Goal: Task Accomplishment & Management: Use online tool/utility

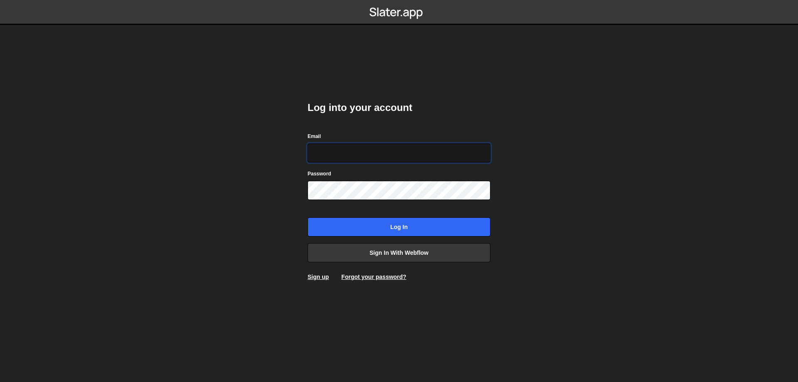
type input "leader.mah.com@gmail.com"
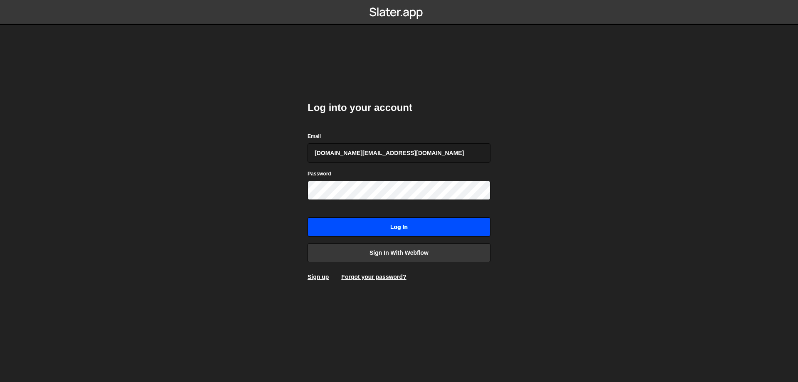
click at [413, 226] on input "Log in" at bounding box center [398, 226] width 183 height 19
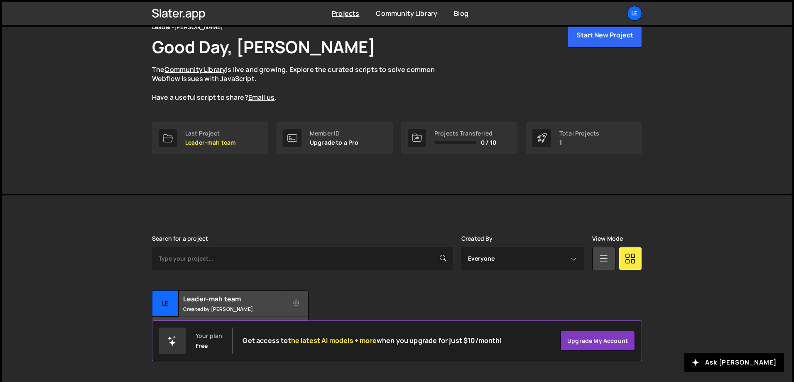
scroll to position [46, 0]
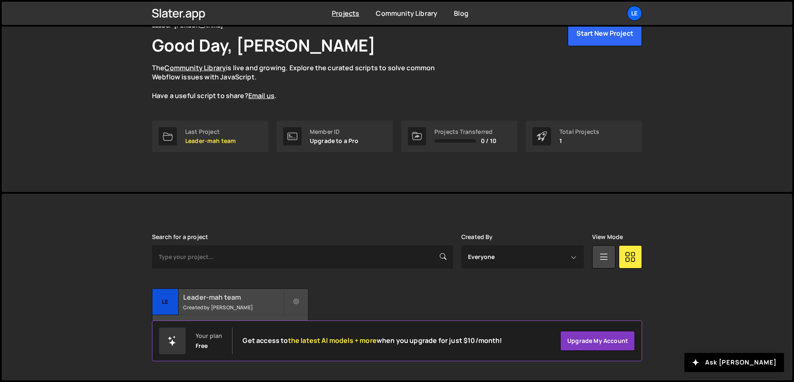
click at [232, 306] on small "Created by Denys Repryntsev" at bounding box center [233, 307] width 100 height 7
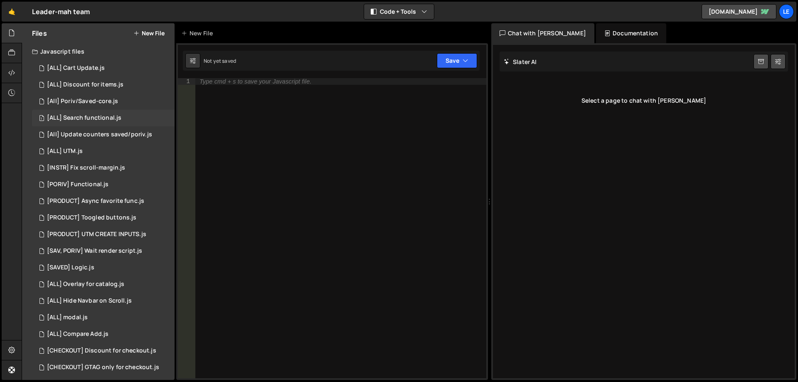
click at [108, 120] on div "[ALL] Search functional.js" at bounding box center [84, 117] width 74 height 7
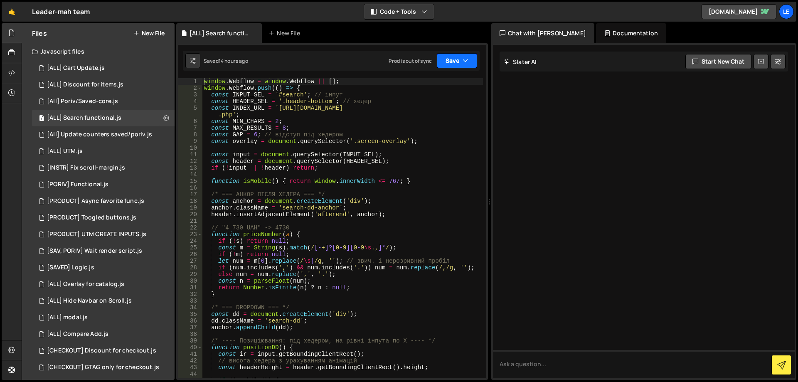
click at [474, 60] on button "Save" at bounding box center [457, 60] width 40 height 15
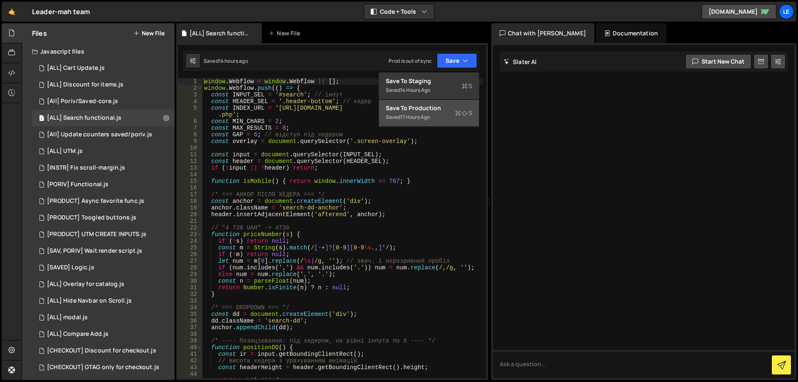
click at [447, 111] on div "Save to Production S" at bounding box center [428, 108] width 86 height 8
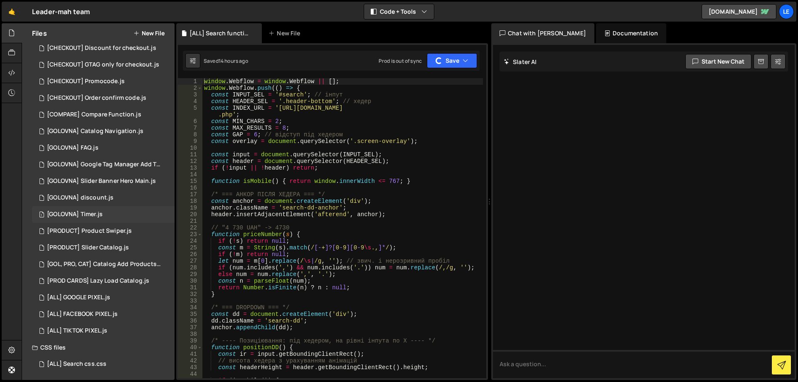
scroll to position [303, 0]
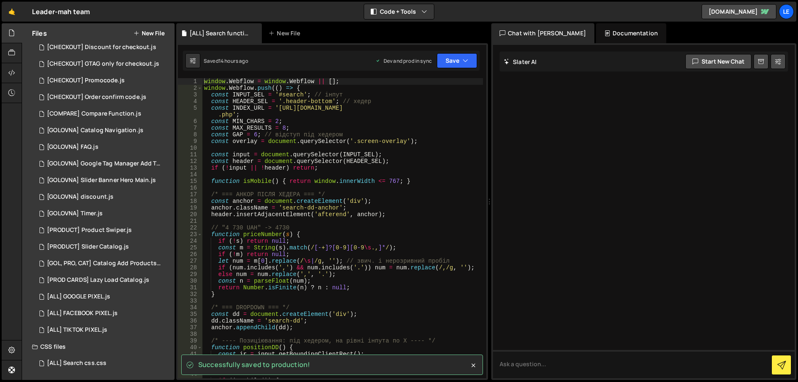
drag, startPoint x: 93, startPoint y: 361, endPoint x: 116, endPoint y: 351, distance: 24.9
click at [93, 361] on div "[ALL] Search css.css" at bounding box center [76, 362] width 59 height 7
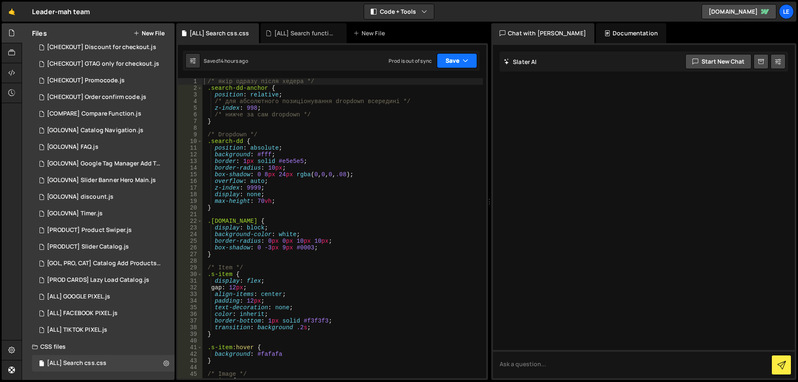
click at [449, 60] on button "Save" at bounding box center [457, 60] width 40 height 15
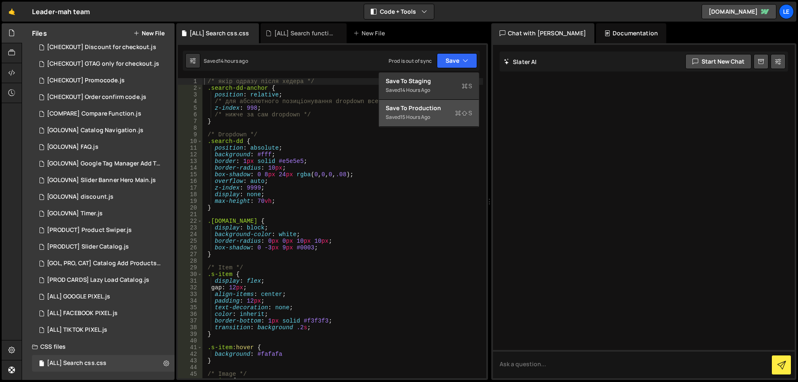
click at [438, 119] on div "Saved 15 hours ago" at bounding box center [428, 117] width 86 height 10
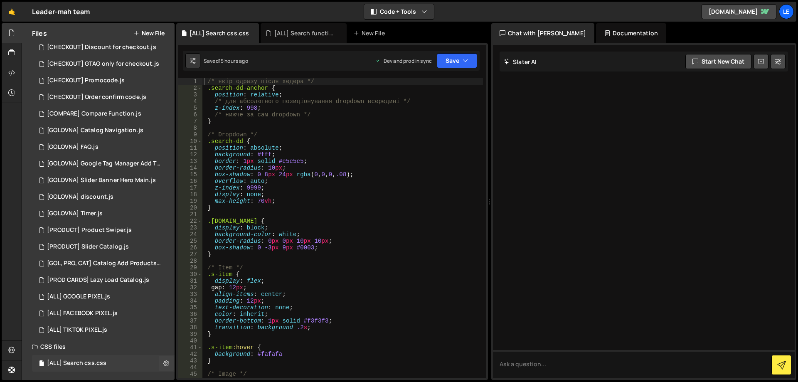
click at [101, 359] on div "[ALL] Search css.css 0" at bounding box center [103, 363] width 142 height 17
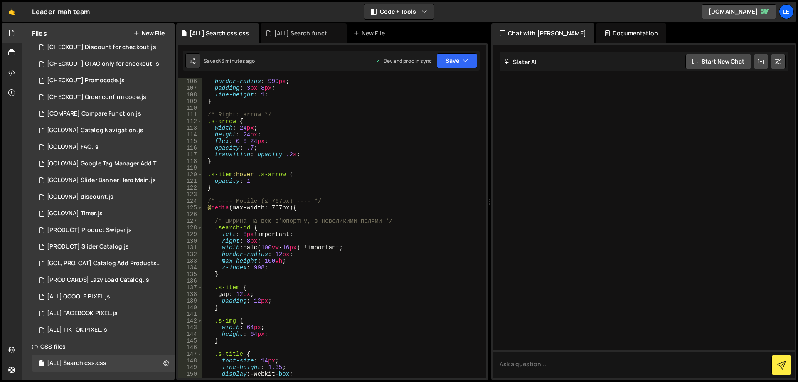
scroll to position [698, 0]
drag, startPoint x: 271, startPoint y: 261, endPoint x: 264, endPoint y: 261, distance: 6.6
click at [264, 261] on div "border-radius : 999 px ; padding : 3 px 8 px ; line-height : 1 ; } /* Right: ar…" at bounding box center [342, 234] width 280 height 313
click at [322, 259] on div "border-radius : 999 px ; padding : 3 px 8 px ; line-height : 1 ; } /* Right: ar…" at bounding box center [342, 234] width 280 height 313
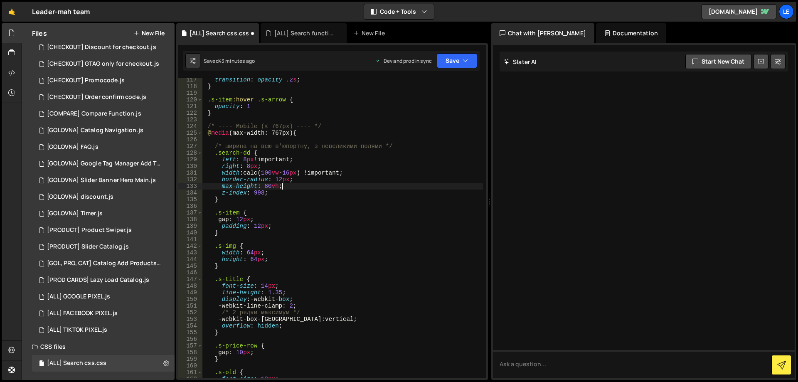
scroll to position [847, 0]
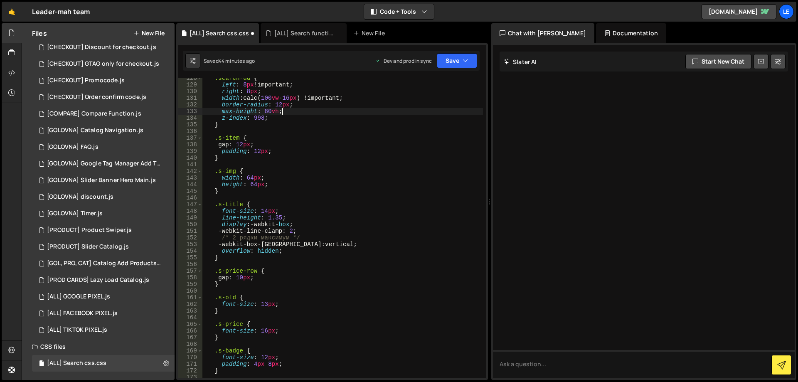
type textarea "max-height: 80vh;"
drag, startPoint x: 486, startPoint y: 291, endPoint x: 486, endPoint y: 317, distance: 25.3
click at [486, 317] on div "1 Type cmd + s to save your Javascript file. הההההההההההההההההההההההההההההההההה…" at bounding box center [332, 211] width 312 height 336
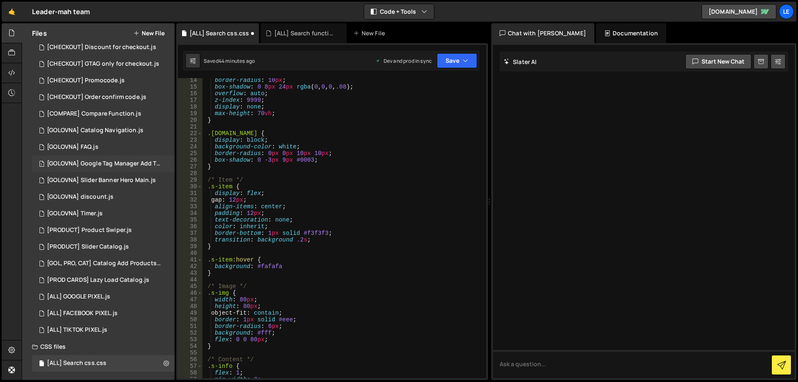
scroll to position [262, 0]
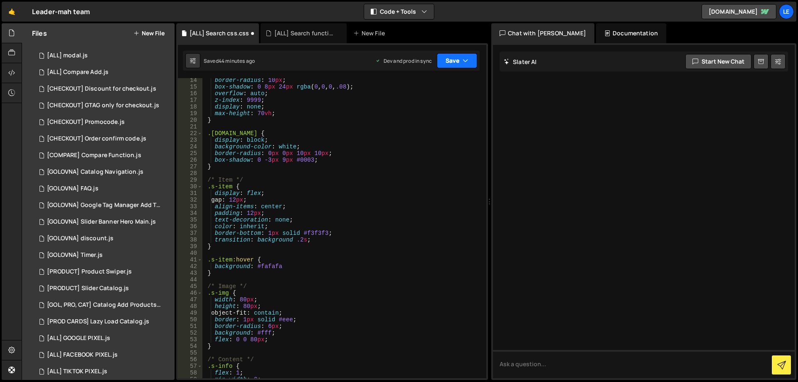
drag, startPoint x: 459, startPoint y: 58, endPoint x: 458, endPoint y: 70, distance: 12.1
click at [458, 58] on button "Save" at bounding box center [457, 60] width 40 height 15
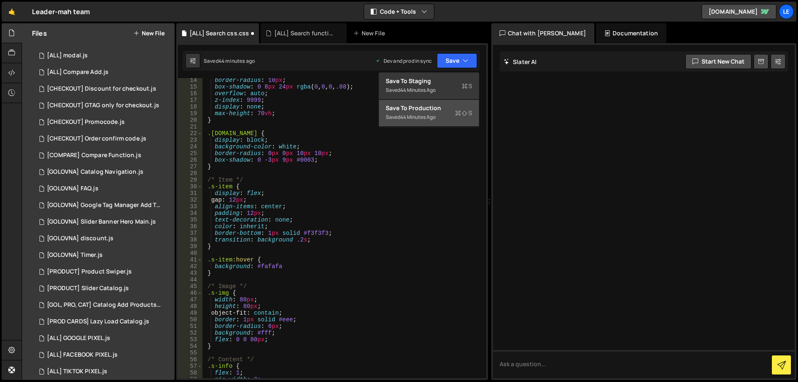
click at [444, 110] on div "Save to Production S" at bounding box center [428, 108] width 86 height 8
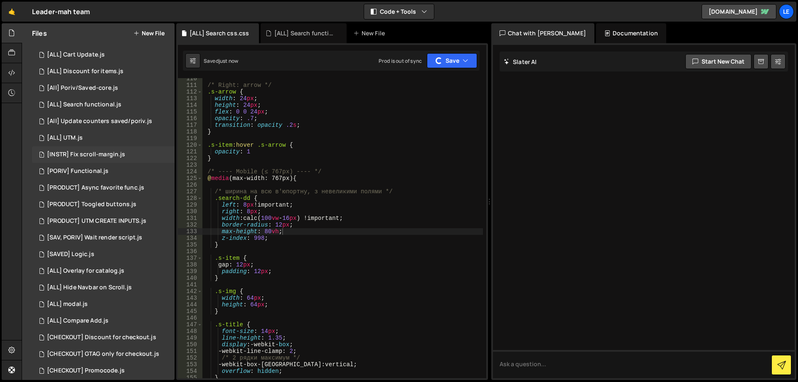
scroll to position [0, 0]
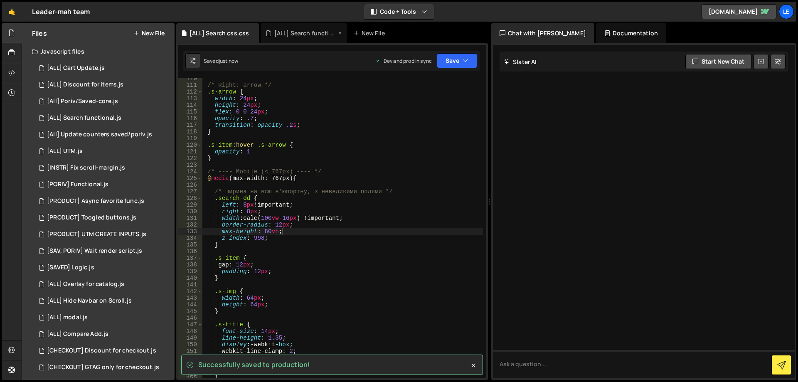
click at [302, 34] on div "[ALL] Search functional.js" at bounding box center [305, 33] width 62 height 8
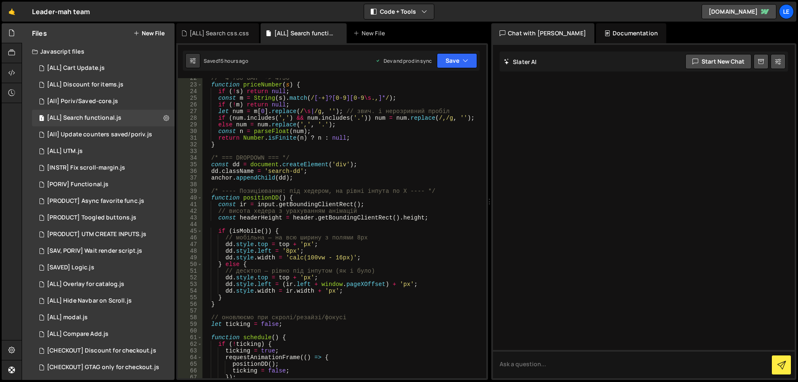
scroll to position [150, 0]
click at [285, 245] on div "// "4 730 UAH" -> 4730 function priceNumber ( s ) { if ( ! s ) return null ; co…" at bounding box center [342, 231] width 280 height 313
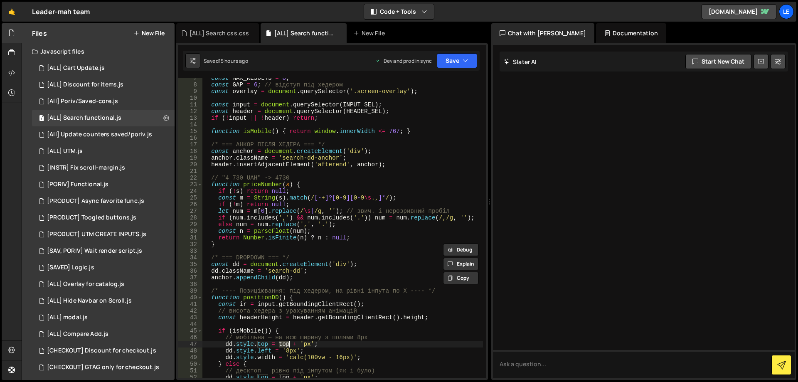
scroll to position [0, 0]
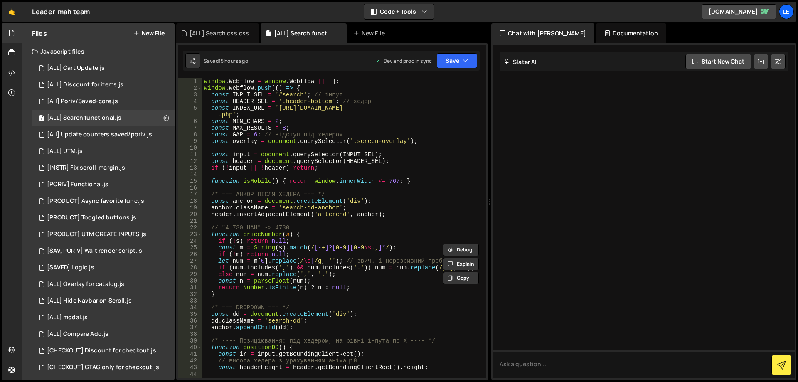
click at [245, 141] on div "window . Webflow = window . Webflow || [ ] ; window . Webflow . push (( ) => { …" at bounding box center [342, 234] width 280 height 313
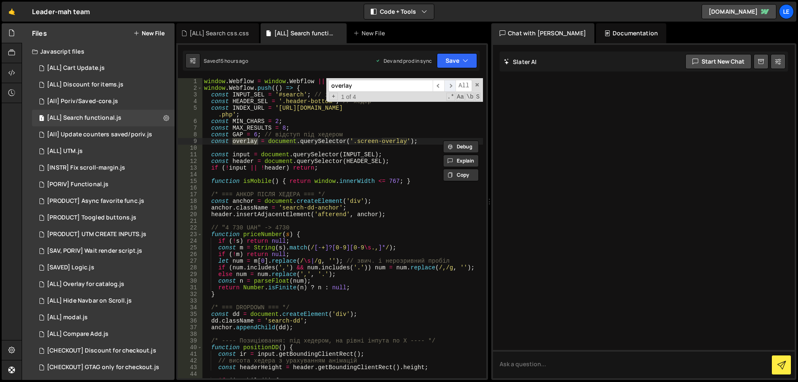
click at [450, 84] on span "​" at bounding box center [450, 86] width 12 height 12
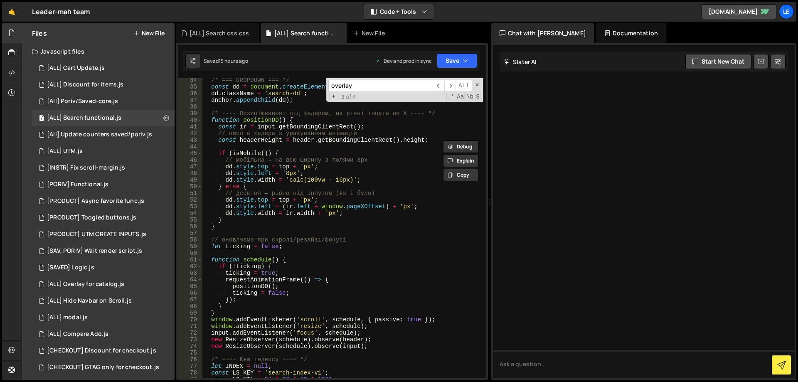
scroll to position [202, 0]
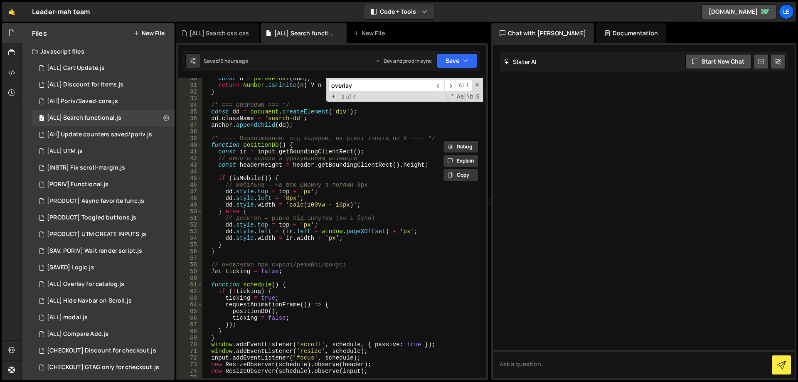
click at [262, 164] on div "const n = parseFloat ( num ) ; return Number . isFinite ( n ) ? n : null ; } /*…" at bounding box center [342, 231] width 280 height 313
click at [278, 223] on div "const n = parseFloat ( num ) ; return Number . isFinite ( n ) ? n : null ; } /*…" at bounding box center [342, 231] width 280 height 313
paste textarea "headerHeight"
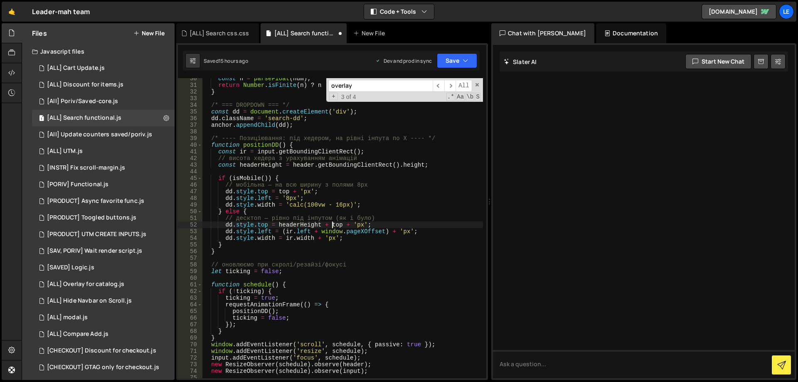
click at [342, 225] on div "const n = parseFloat ( num ) ; return Number . isFinite ( n ) ? n : null ; } /*…" at bounding box center [342, 231] width 280 height 313
click at [479, 85] on span at bounding box center [477, 85] width 6 height 6
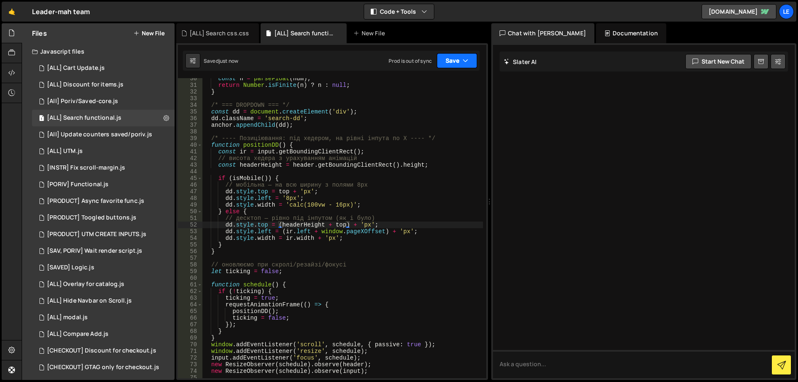
click at [454, 63] on button "Save" at bounding box center [457, 60] width 40 height 15
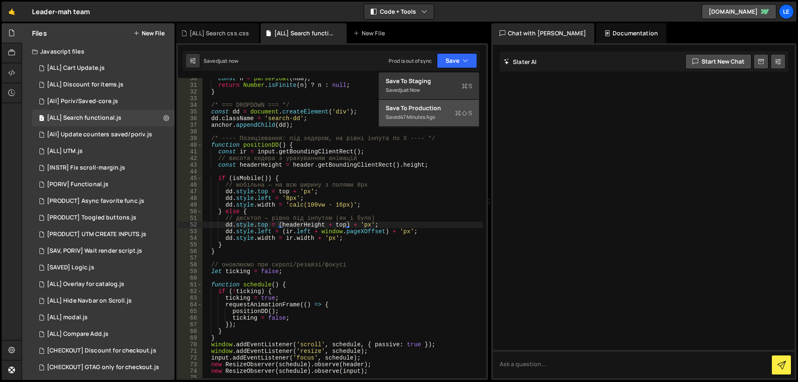
click at [429, 107] on div "Save to Production S" at bounding box center [428, 108] width 86 height 8
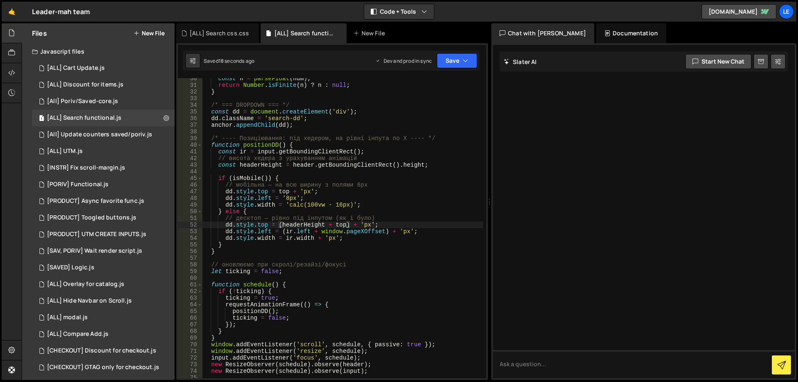
click at [279, 190] on div "const n = parseFloat ( num ) ; return Number . isFinite ( n ) ? n : null ; } /*…" at bounding box center [342, 231] width 280 height 313
paste textarea "headerHeight"
click at [452, 59] on button "Save" at bounding box center [457, 60] width 40 height 15
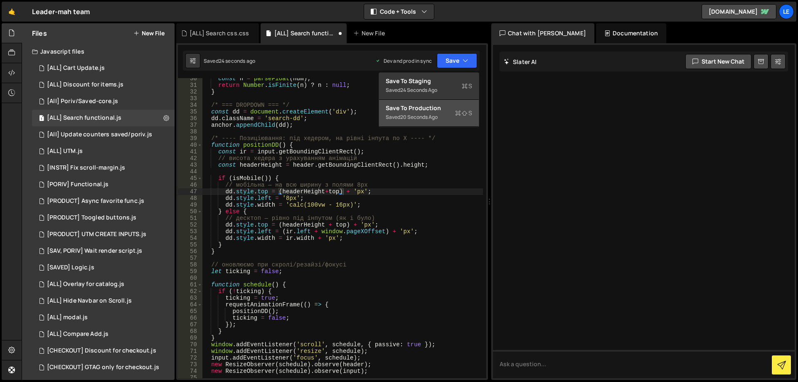
click at [430, 109] on div "Save to Production S" at bounding box center [428, 108] width 86 height 8
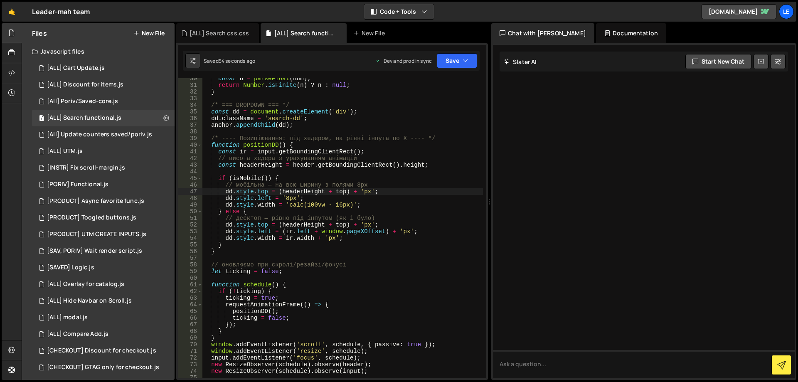
click at [311, 193] on div "const n = parseFloat ( num ) ; return Number . isFinite ( n ) ? n : null ; } /*…" at bounding box center [342, 231] width 280 height 313
click at [304, 166] on div "const n = parseFloat ( num ) ; return Number . isFinite ( n ) ? n : null ; } /*…" at bounding box center [342, 231] width 280 height 313
click at [328, 164] on div "const n = parseFloat ( num ) ; return Number . isFinite ( n ) ? n : null ; } /*…" at bounding box center [342, 231] width 280 height 313
click at [411, 168] on div "const n = parseFloat ( num ) ; return Number . isFinite ( n ) ? n : null ; } /*…" at bounding box center [342, 231] width 280 height 313
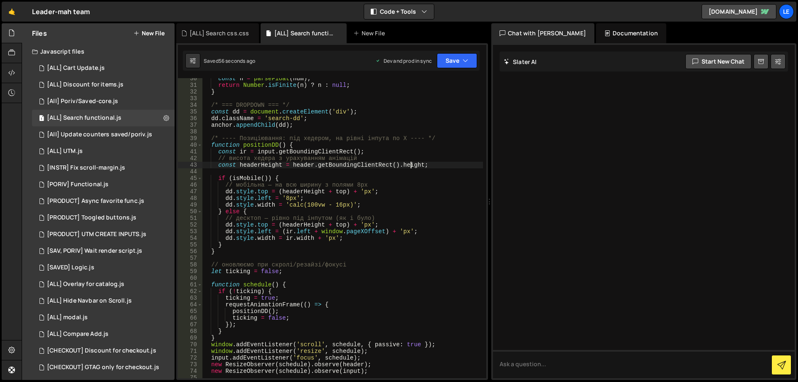
click at [420, 167] on div "const n = parseFloat ( num ) ; return Number . isFinite ( n ) ? n : null ; } /*…" at bounding box center [342, 231] width 280 height 313
click at [304, 164] on div "const n = parseFloat ( num ) ; return Number . isFinite ( n ) ? n : null ; } /*…" at bounding box center [342, 231] width 280 height 313
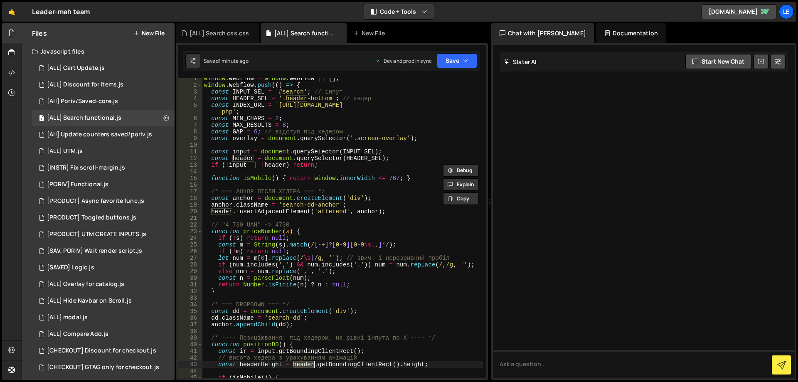
scroll to position [0, 0]
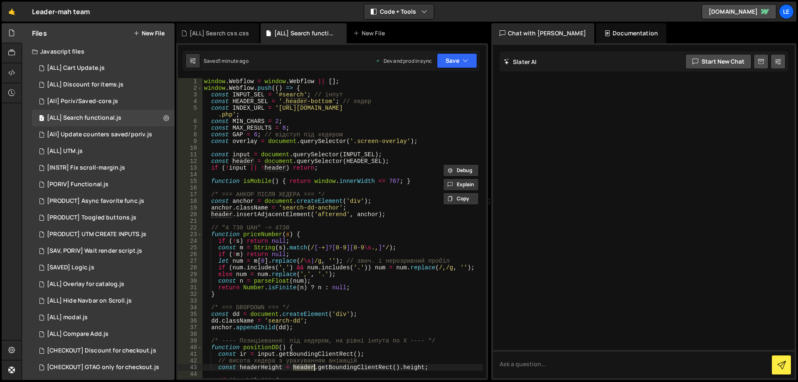
click at [361, 162] on div "window . Webflow = window . Webflow || [ ] ; window . Webflow . push (( ) => { …" at bounding box center [342, 234] width 280 height 313
click at [279, 161] on div "window . Webflow = window . Webflow || [ ] ; window . Webflow . push (( ) => { …" at bounding box center [342, 234] width 280 height 313
drag, startPoint x: 279, startPoint y: 161, endPoint x: 302, endPoint y: 160, distance: 23.3
click at [302, 160] on div "window . Webflow = window . Webflow || [ ] ; window . Webflow . push (( ) => { …" at bounding box center [342, 234] width 280 height 313
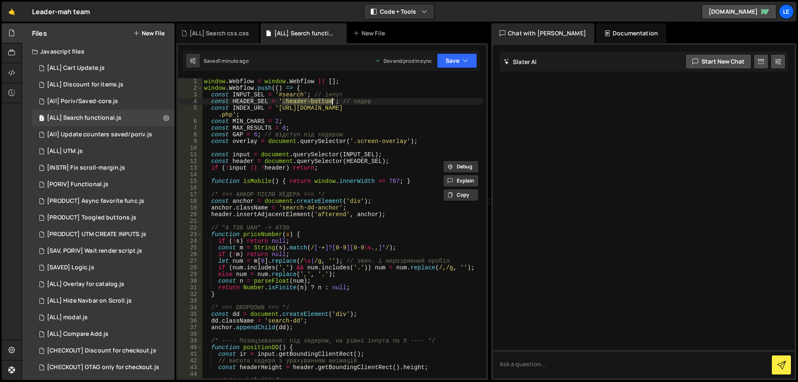
drag, startPoint x: 285, startPoint y: 100, endPoint x: 331, endPoint y: 99, distance: 47.0
click at [331, 99] on div "window . Webflow = window . Webflow || [ ] ; window . Webflow . push (( ) => { …" at bounding box center [342, 234] width 280 height 313
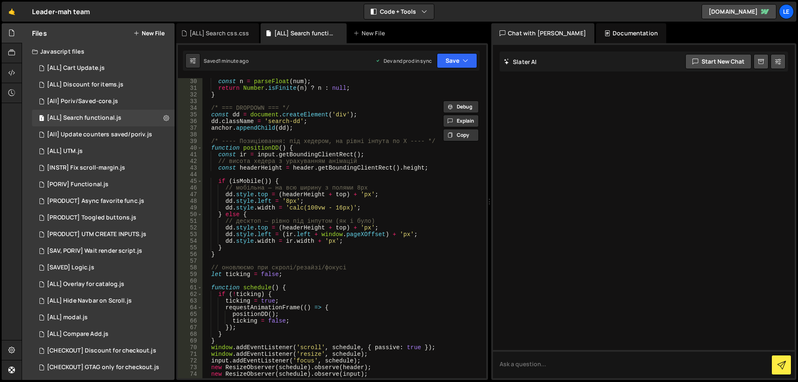
scroll to position [199, 0]
click at [328, 168] on div "const n = parseFloat ( num ) ; return Number . isFinite ( n ) ? n : null ; } /*…" at bounding box center [342, 234] width 280 height 313
drag, startPoint x: 328, startPoint y: 168, endPoint x: 414, endPoint y: 167, distance: 85.6
click at [414, 167] on div "const n = parseFloat ( num ) ; return Number . isFinite ( n ) ? n : null ; } /*…" at bounding box center [342, 234] width 280 height 313
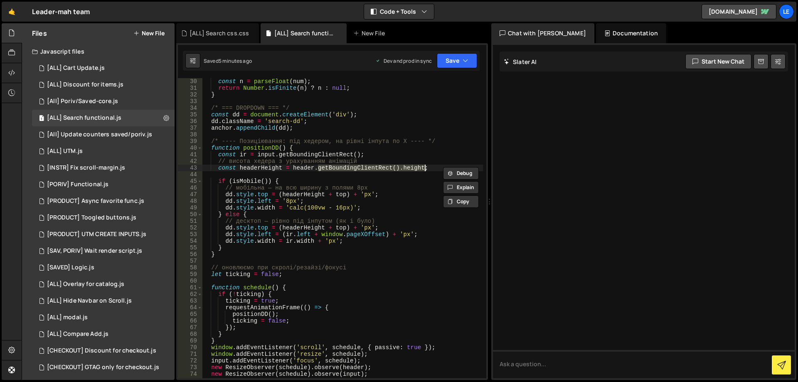
click at [340, 195] on div "const n = parseFloat ( num ) ; return Number . isFinite ( n ) ? n : null ; } /*…" at bounding box center [342, 234] width 280 height 313
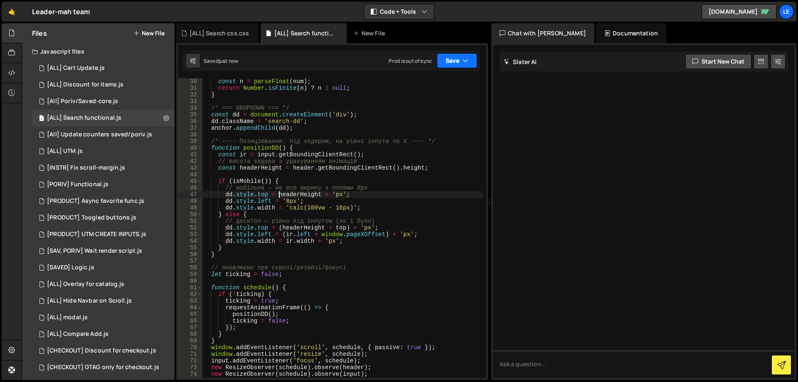
click at [466, 58] on icon "button" at bounding box center [465, 60] width 6 height 8
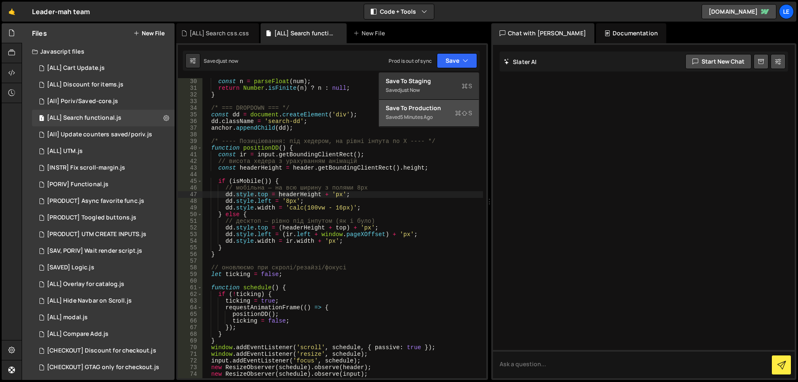
click at [437, 103] on button "Save to Production S Saved 5 minutes ago" at bounding box center [429, 113] width 100 height 27
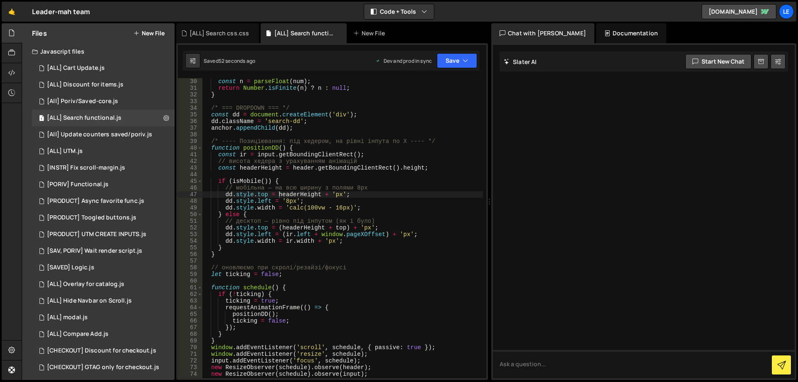
type textarea "const headerHeight = header.getBoundingClientRect().height;"
click at [443, 167] on div "const n = parseFloat ( num ) ; return Number . isFinite ( n ) ? n : null ; } /*…" at bounding box center [342, 234] width 280 height 313
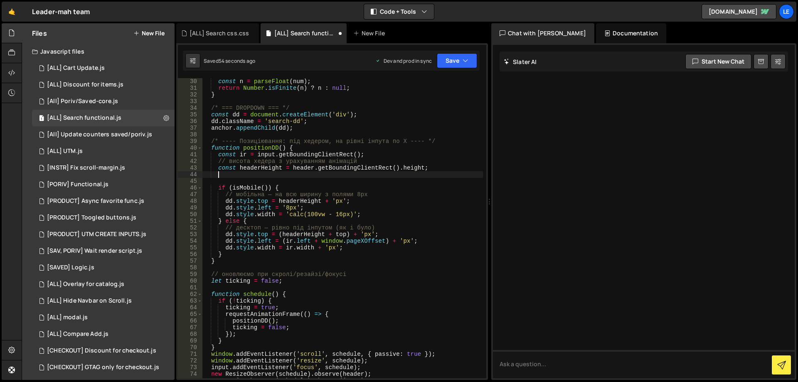
paste textarea "header-navbar"
drag, startPoint x: 486, startPoint y: 160, endPoint x: 487, endPoint y: 116, distance: 43.2
click at [487, 116] on div "1 Type cmd + s to save your Javascript file. הההההההההההההההההההההההההההההההההה…" at bounding box center [332, 211] width 312 height 336
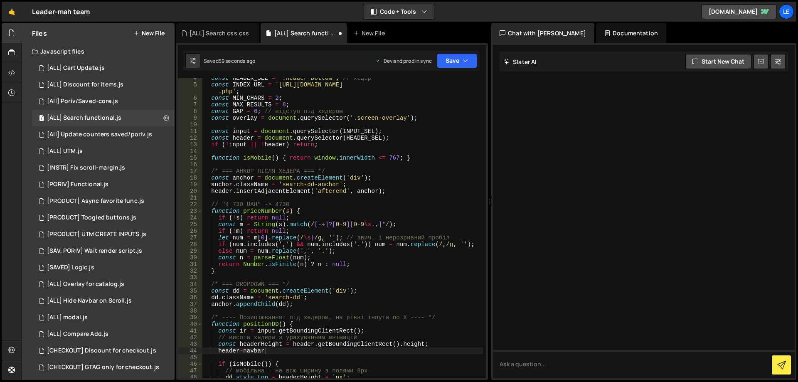
scroll to position [0, 0]
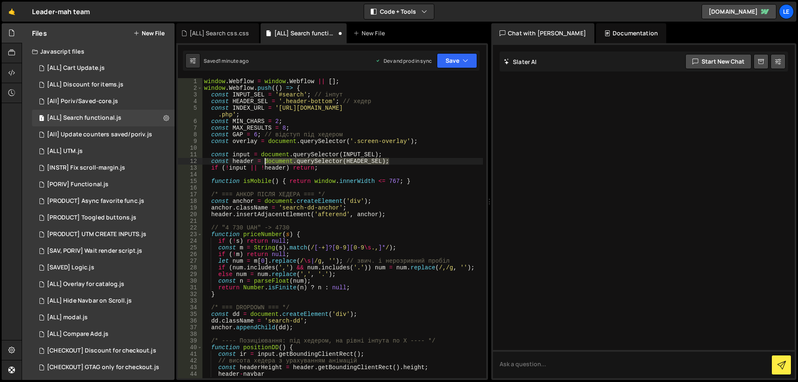
drag, startPoint x: 377, startPoint y: 162, endPoint x: 265, endPoint y: 162, distance: 112.6
click at [265, 162] on div "window . Webflow = window . Webflow || [ ] ; window . Webflow . push (( ) => { …" at bounding box center [342, 234] width 280 height 313
click at [368, 162] on div "window . Webflow = window . Webflow || [ ] ; window . Webflow . push (( ) => { …" at bounding box center [342, 228] width 280 height 300
drag, startPoint x: 396, startPoint y: 161, endPoint x: 212, endPoint y: 162, distance: 184.0
click at [212, 162] on div "window . Webflow = window . Webflow || [ ] ; window . Webflow . push (( ) => { …" at bounding box center [342, 234] width 280 height 313
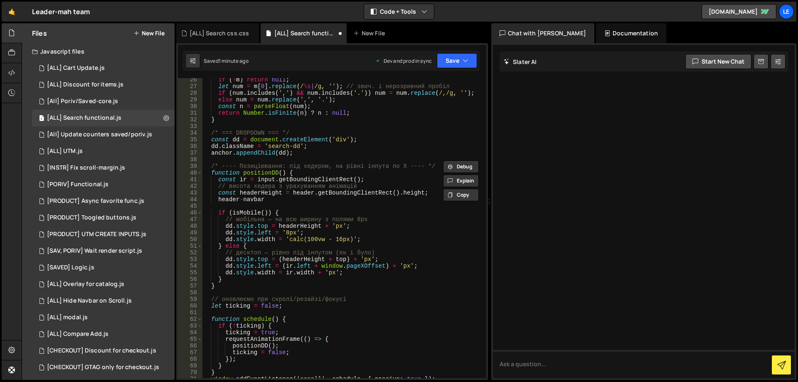
scroll to position [174, 0]
drag, startPoint x: 273, startPoint y: 199, endPoint x: 223, endPoint y: 200, distance: 49.9
click at [223, 200] on div "if ( ! m ) return null ; let num = m [ 0 ] . replace ( / \s | /g , '' ) ; // зв…" at bounding box center [342, 232] width 280 height 313
click at [218, 200] on div "if ( ! m ) return null ; let num = m [ 0 ] . replace ( / \s | /g , '' ) ; // зв…" at bounding box center [342, 232] width 280 height 313
paste textarea "const header = document.querySelector(HEADER_SEL);"
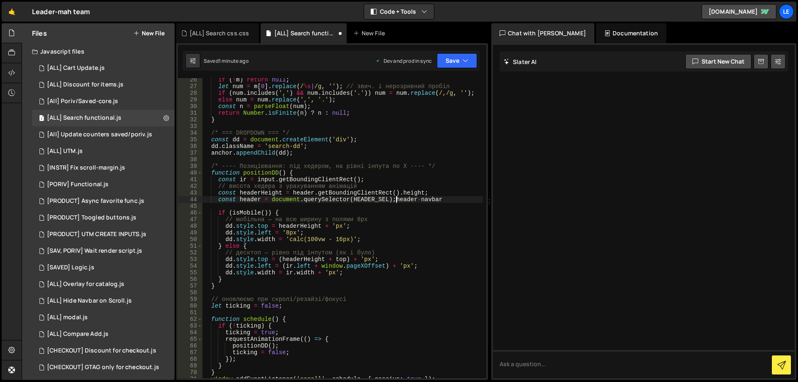
click at [406, 201] on div "if ( ! m ) return null ; let num = m [ 0 ] . replace ( / \s | /g , '' ) ; // зв…" at bounding box center [342, 232] width 280 height 313
drag, startPoint x: 406, startPoint y: 201, endPoint x: 425, endPoint y: 199, distance: 19.2
click at [425, 199] on div "if ( ! m ) return null ; let num = m [ 0 ] . replace ( / \s | /g , '' ) ; // зв…" at bounding box center [342, 232] width 280 height 313
click at [364, 201] on div "if ( ! m ) return null ; let num = m [ 0 ] . replace ( / \s | /g , '' ) ; // зв…" at bounding box center [342, 232] width 280 height 313
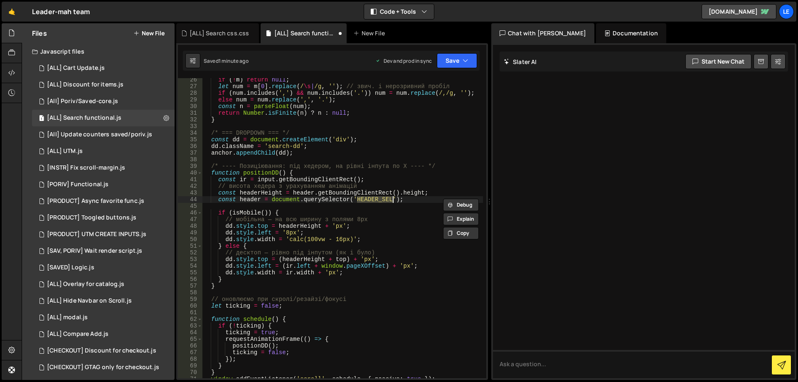
scroll to position [0, 11]
paste textarea "header-navbar"
click at [357, 199] on div "if ( ! m ) return null ; let num = m [ 0 ] . replace ( / \s | /g , '' ) ; // зв…" at bounding box center [342, 232] width 280 height 313
drag, startPoint x: 427, startPoint y: 194, endPoint x: 318, endPoint y: 192, distance: 108.8
click at [318, 192] on div "if ( ! m ) return null ; let num = m [ 0 ] . replace ( / \s | /g , '' ) ; // зв…" at bounding box center [342, 232] width 280 height 313
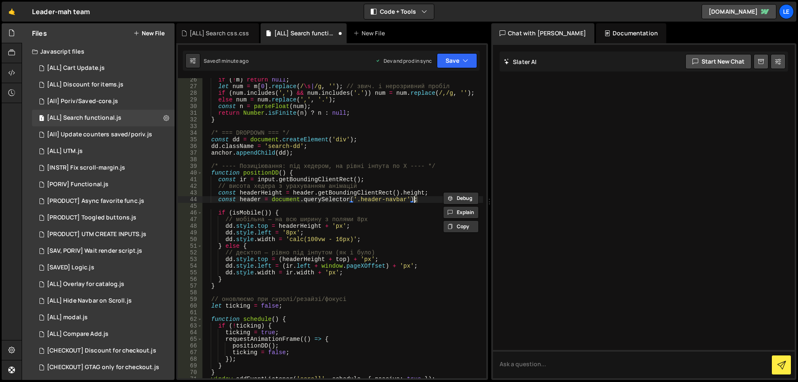
drag, startPoint x: 425, startPoint y: 200, endPoint x: 421, endPoint y: 199, distance: 4.2
click at [413, 199] on div "if ( ! m ) return null ; let num = m [ 0 ] . replace ( / \s | /g , '' ) ; // зв…" at bounding box center [342, 232] width 280 height 313
paste textarea "getBoundingClientRect().height"
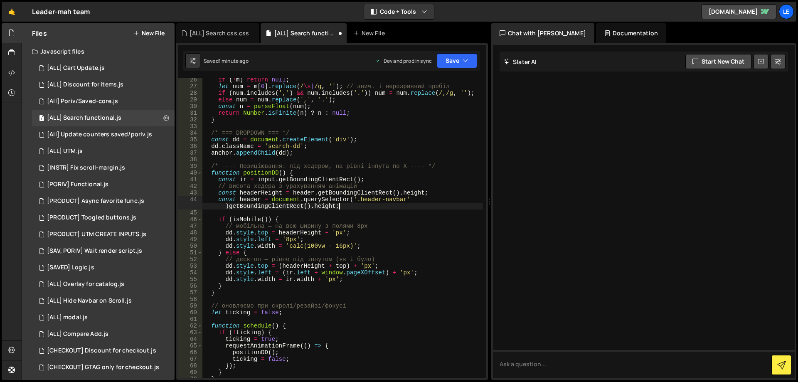
click at [425, 200] on div "if ( ! m ) return null ; let num = m [ 0 ] . replace ( / \s | /g , '' ) ; // зв…" at bounding box center [342, 232] width 280 height 313
click at [260, 199] on div "if ( ! m ) return null ; let num = m [ 0 ] . replace ( / \s | /g , '' ) ; // зв…" at bounding box center [342, 232] width 280 height 313
click at [263, 198] on div "if ( ! m ) return null ; let num = m [ 0 ] . replace ( / \s | /g , '' ) ; // зв…" at bounding box center [342, 232] width 280 height 313
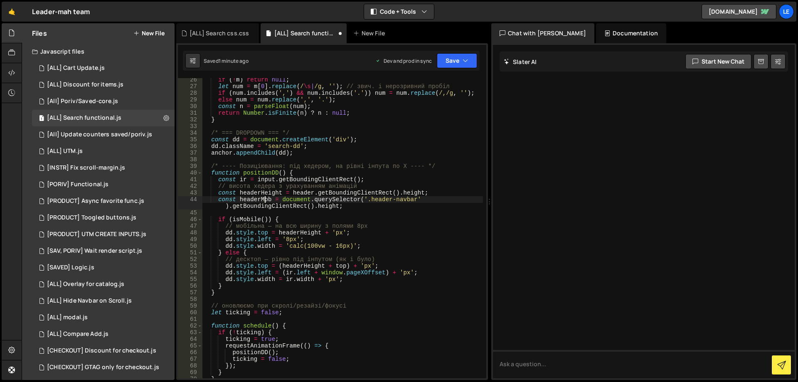
click at [263, 198] on div "if ( ! m ) return null ; let num = m [ 0 ] . replace ( / \s | /g , '' ) ; // зв…" at bounding box center [342, 232] width 280 height 313
click at [302, 233] on div "if ( ! m ) return null ; let num = m [ 0 ] . replace ( / \s | /g , '' ) ; // зв…" at bounding box center [342, 232] width 280 height 313
paste textarea "Mob"
click at [388, 234] on div "if ( ! m ) return null ; let num = m [ 0 ] . replace ( / \s | /g , '' ) ; // зв…" at bounding box center [342, 232] width 280 height 313
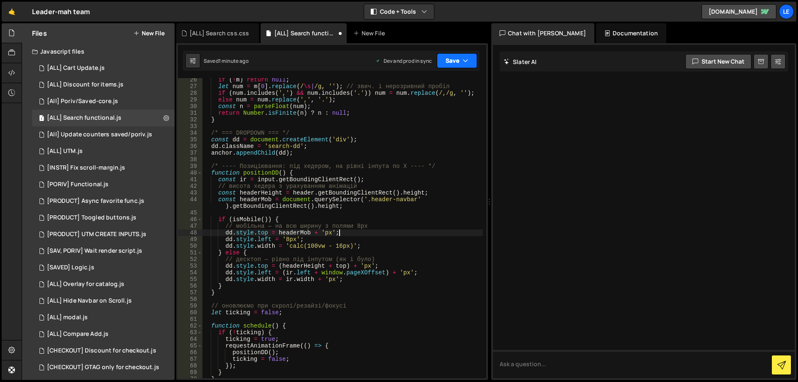
click at [460, 63] on button "Save" at bounding box center [457, 60] width 40 height 15
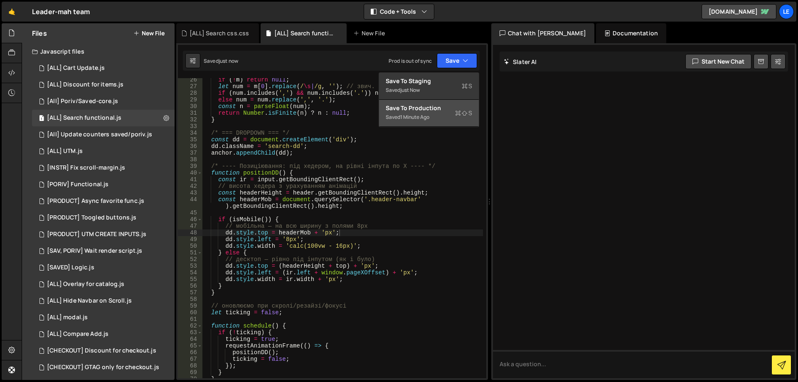
click at [438, 115] on div "Saved 1 minute ago" at bounding box center [428, 117] width 86 height 10
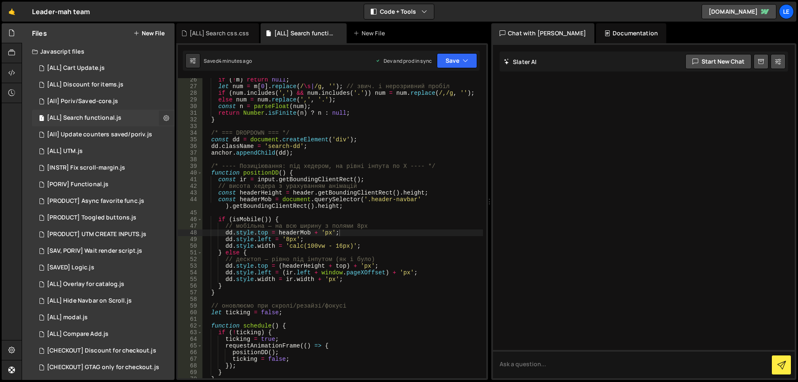
drag, startPoint x: 169, startPoint y: 117, endPoint x: 163, endPoint y: 117, distance: 5.8
click at [169, 117] on button at bounding box center [166, 117] width 15 height 15
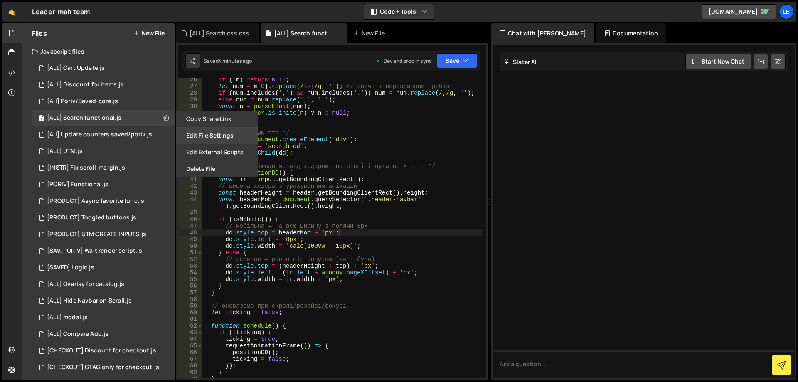
click at [208, 137] on button "Edit File Settings" at bounding box center [216, 135] width 81 height 17
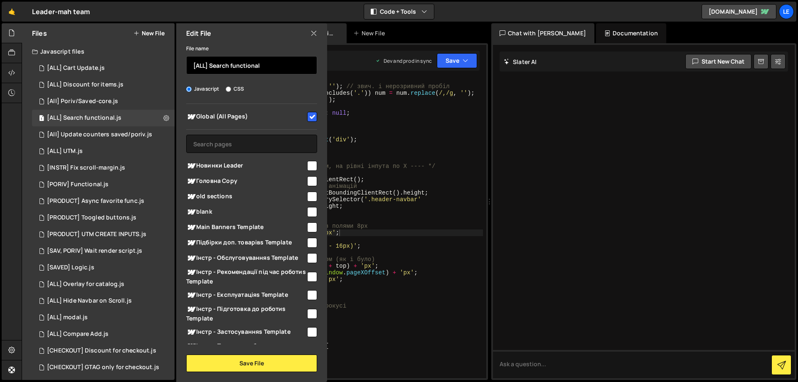
click at [267, 64] on input "[ALL] Search functional" at bounding box center [251, 65] width 131 height 18
click at [318, 205] on div "Global (All Pages) Новинки Leader" at bounding box center [251, 224] width 151 height 240
click at [310, 32] on icon at bounding box center [313, 33] width 7 height 9
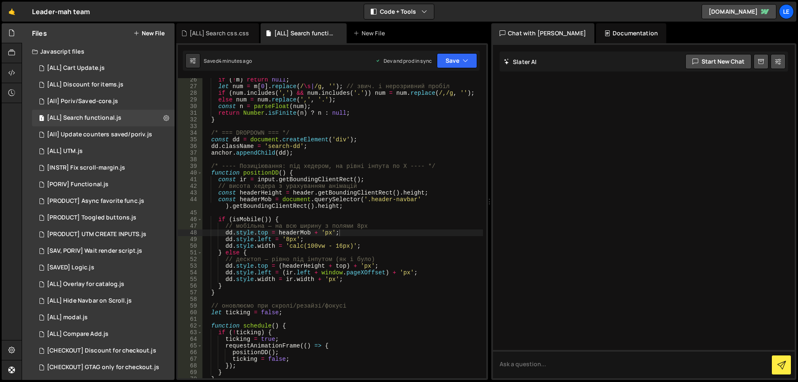
click at [367, 163] on div "if ( ! m ) return null ; let num = m [ 0 ] . replace ( / \s | /g , '' ) ; // зв…" at bounding box center [342, 232] width 280 height 313
type textarea "});"
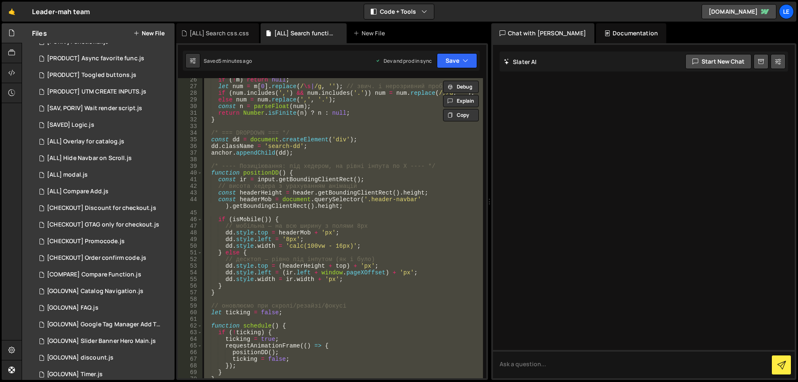
scroll to position [303, 0]
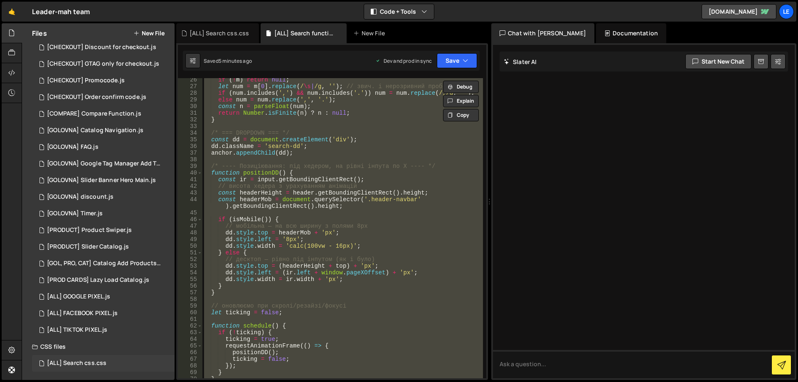
click at [162, 360] on div "[ALL] Search css.css 0" at bounding box center [103, 363] width 142 height 17
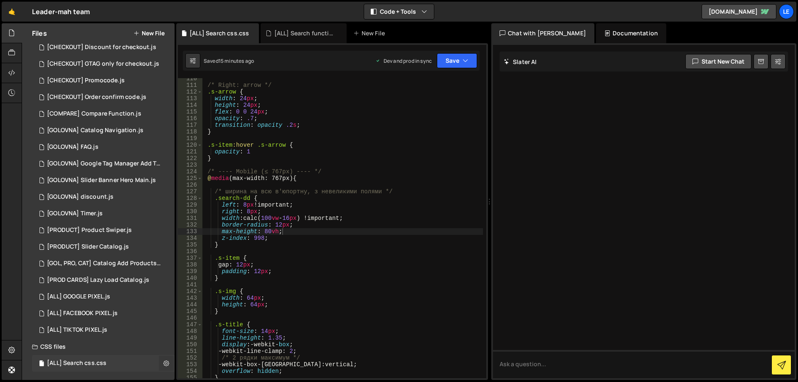
click at [163, 361] on icon at bounding box center [166, 363] width 6 height 8
type input "[ALL] Search css"
radio input "false"
radio input "true"
checkbox input "true"
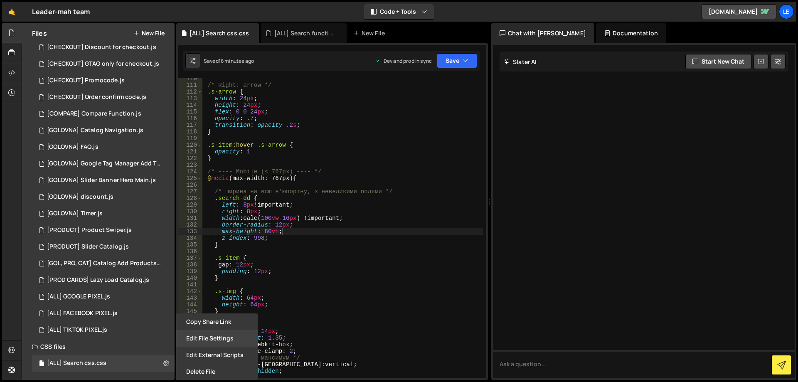
click at [223, 335] on button "Edit File Settings" at bounding box center [216, 338] width 81 height 17
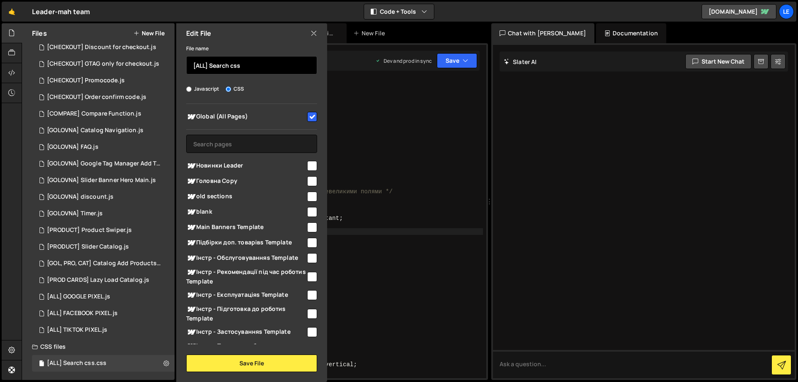
click at [280, 69] on input "[ALL] Search css" at bounding box center [251, 65] width 131 height 18
click at [425, 225] on div "/* Right: arrow */ .s-arrow { width : 24 px ; height : 24 px ; flex : 0 0 24 px…" at bounding box center [342, 231] width 280 height 313
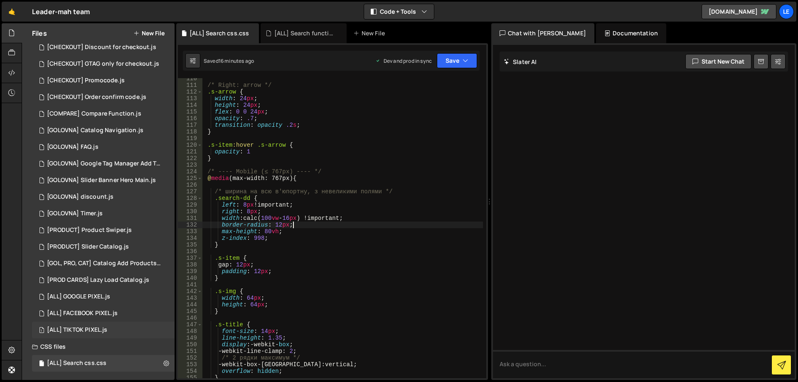
click at [109, 370] on div "[ALL] Search css.css 0" at bounding box center [103, 363] width 142 height 17
click at [365, 181] on div "/* Right: arrow */ .s-arrow { width : 24 px ; height : 24 px ; flex : 0 0 24 px…" at bounding box center [342, 231] width 280 height 313
type textarea "}"
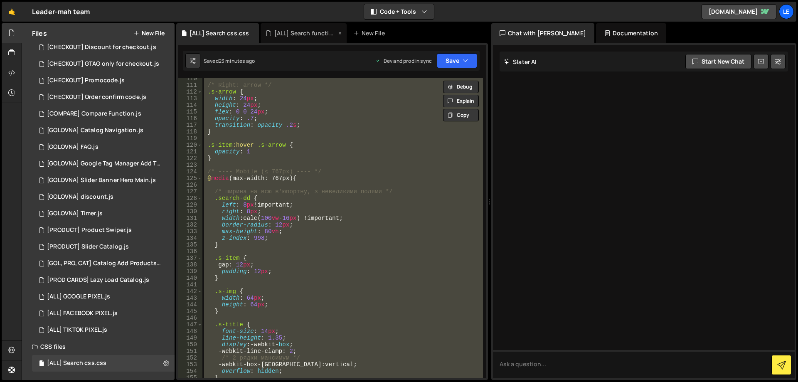
click at [293, 32] on div "[ALL] Search functional.js" at bounding box center [305, 33] width 62 height 8
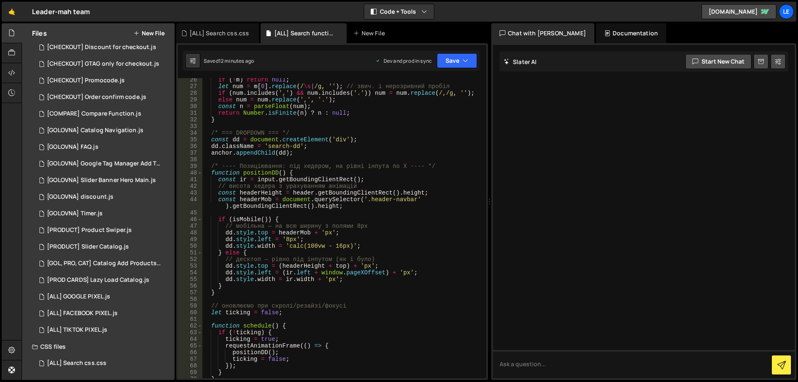
click at [323, 121] on div "if ( ! m ) return null ; let num = m [ 0 ] . replace ( / \s | /g , '' ) ; // зв…" at bounding box center [342, 232] width 280 height 313
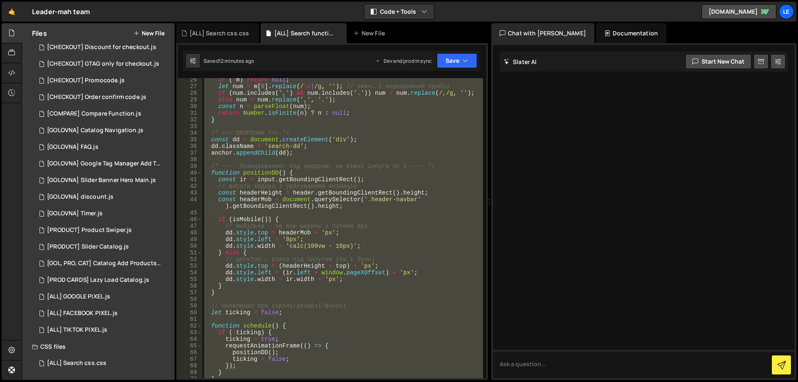
type textarea "});"
paste textarea
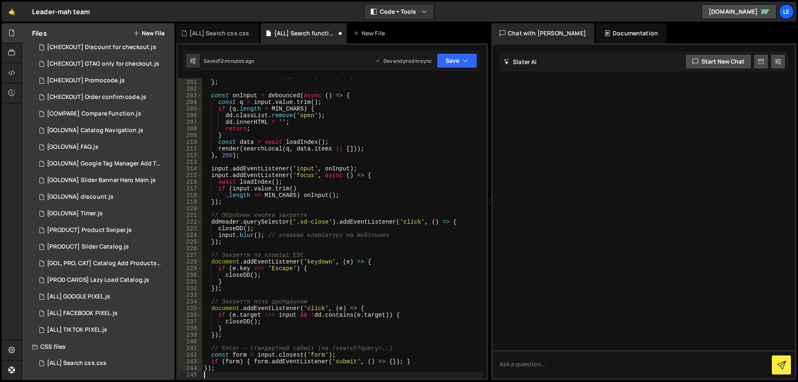
scroll to position [1401, 0]
click at [340, 164] on div "timer = setTimeout (( ) => fn ( ... a ) , ms ) ; } ; const onInput = debounced …" at bounding box center [342, 228] width 280 height 313
click at [451, 58] on button "Save" at bounding box center [457, 60] width 40 height 15
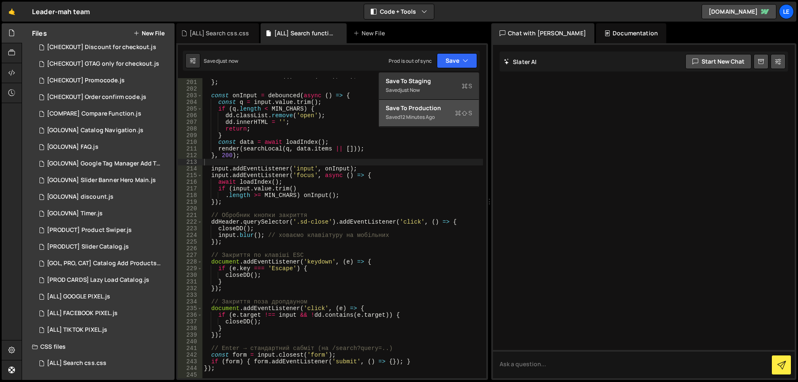
click at [438, 102] on button "Save to Production S Saved 12 minutes ago" at bounding box center [429, 113] width 100 height 27
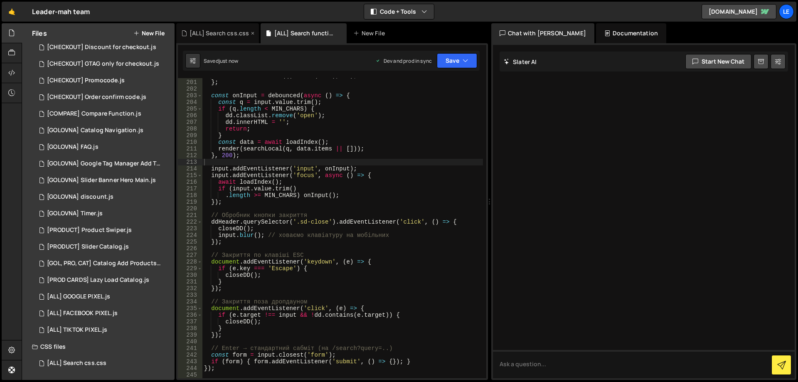
click at [227, 35] on div "[ALL] Search css.css" at bounding box center [218, 33] width 59 height 8
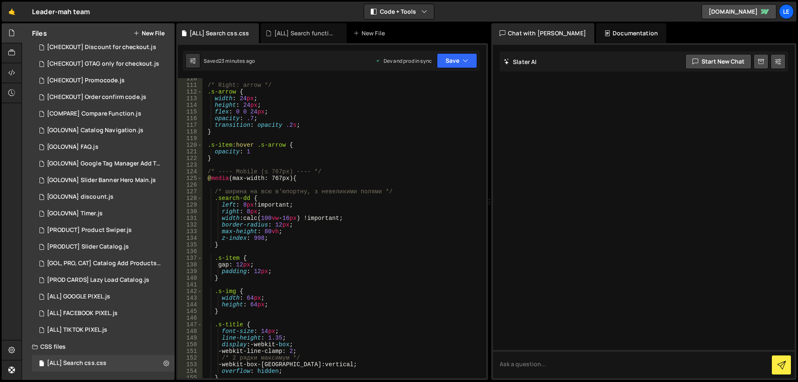
click at [348, 135] on div "/* Right: arrow */ .s-arrow { width : 24 px ; height : 24 px ; flex : 0 0 24 px…" at bounding box center [342, 231] width 280 height 313
type textarea "}"
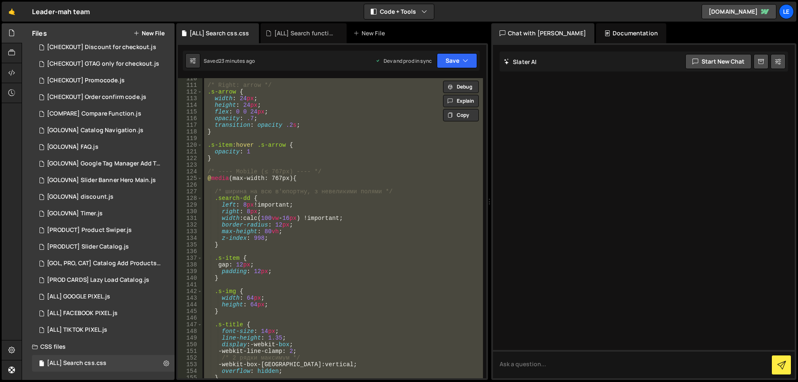
paste textarea
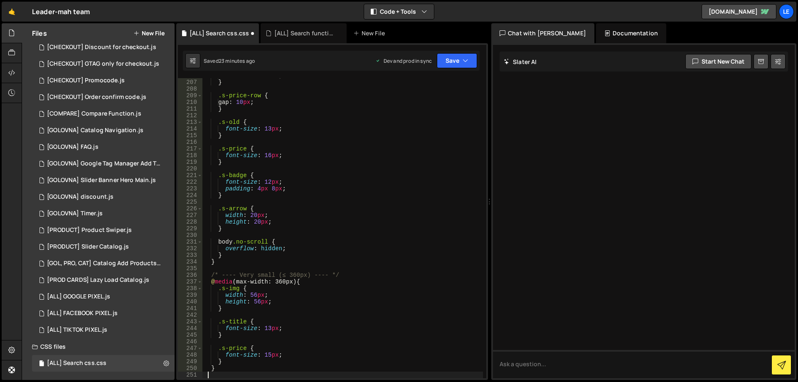
scroll to position [1368, 0]
click at [366, 143] on div "overflow : hidden ; } .s-price-row { gap : 10 px ; } .s-old { font-size : 13 px…" at bounding box center [342, 228] width 280 height 313
type textarea "}"
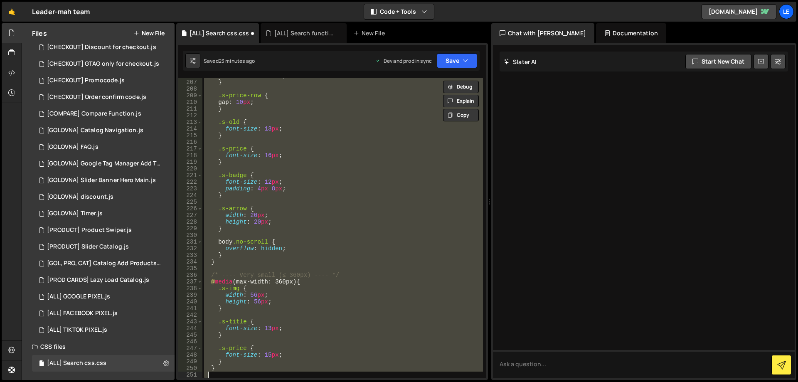
paste textarea
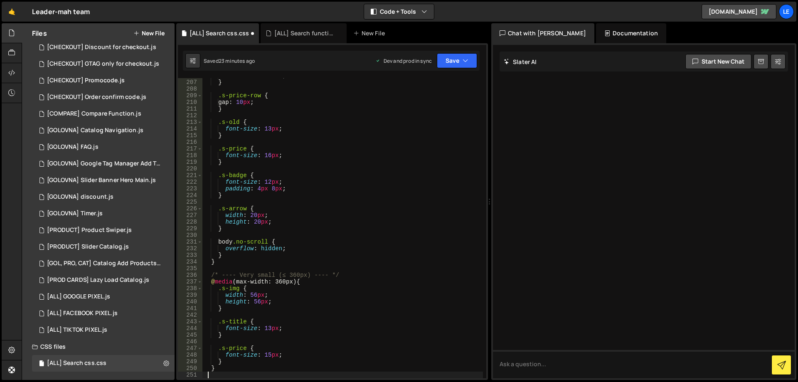
click at [300, 226] on div "overflow : hidden ; } .s-price-row { gap : 10 px ; } .s-old { font-size : 13 px…" at bounding box center [342, 228] width 280 height 313
type textarea "}"
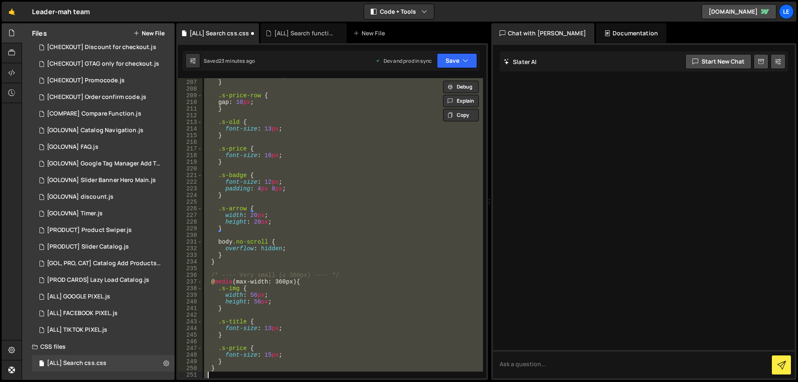
paste textarea
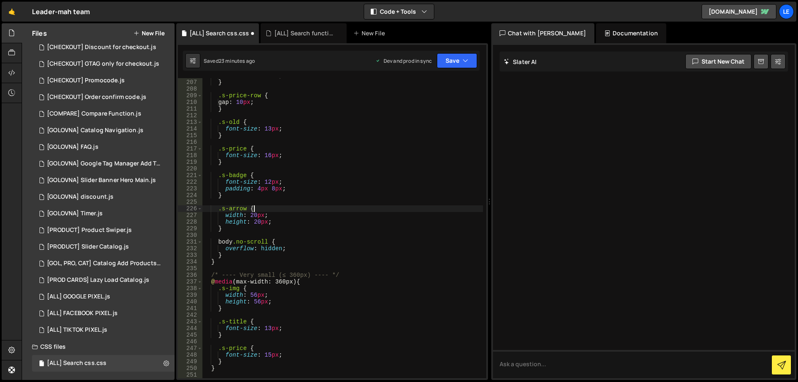
click at [316, 209] on div "overflow : hidden ; } .s-price-row { gap : 10 px ; } .s-old { font-size : 13 px…" at bounding box center [342, 228] width 280 height 313
type textarea ".s-arrow {"
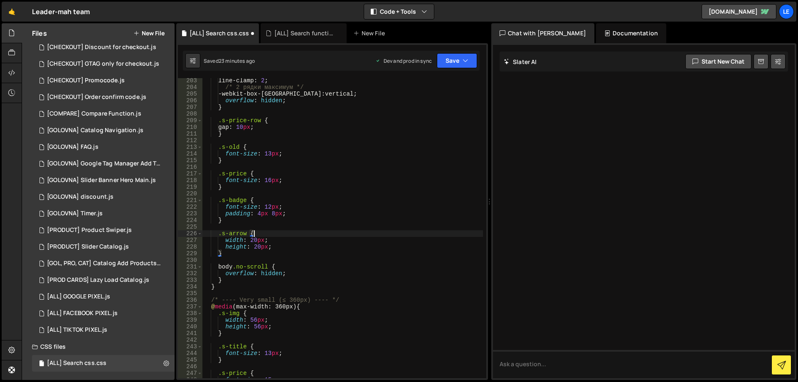
scroll to position [1269, 0]
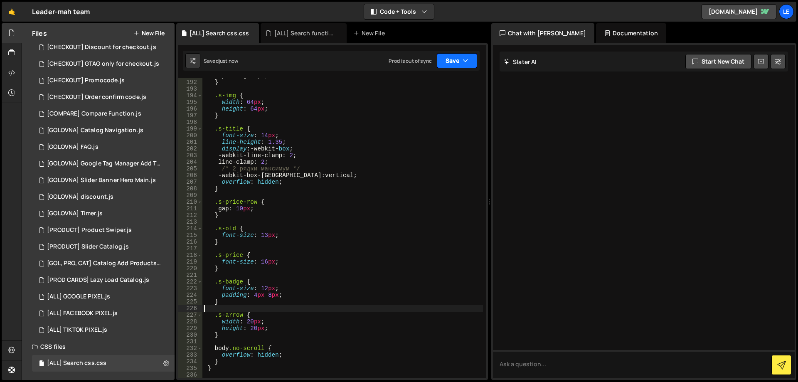
click at [467, 56] on button "Save" at bounding box center [457, 60] width 40 height 15
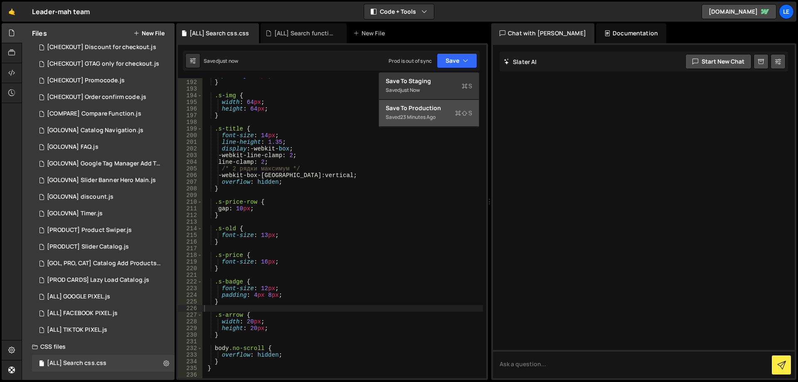
click at [430, 113] on div "23 minutes ago" at bounding box center [417, 116] width 35 height 7
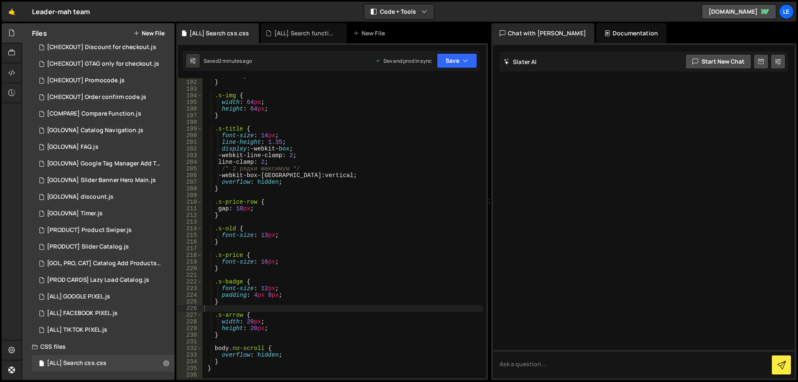
scroll to position [0, 0]
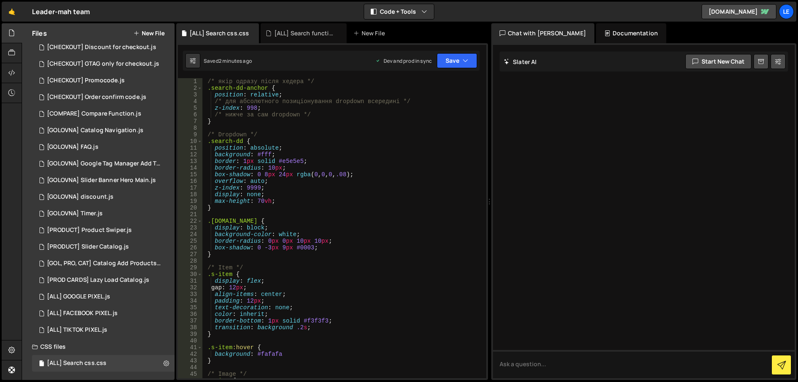
click at [210, 79] on div "/* якір одразу після хедера */ .search-dd-anchor { position : relative ; /* для…" at bounding box center [342, 234] width 280 height 313
type textarea "/* якір одразу після хедера */"
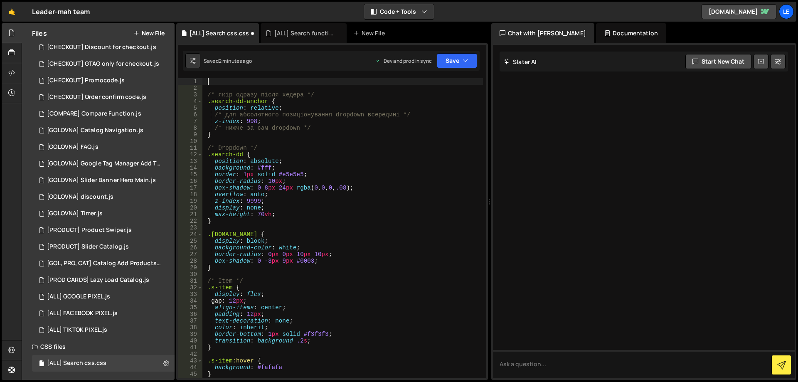
paste textarea "}"
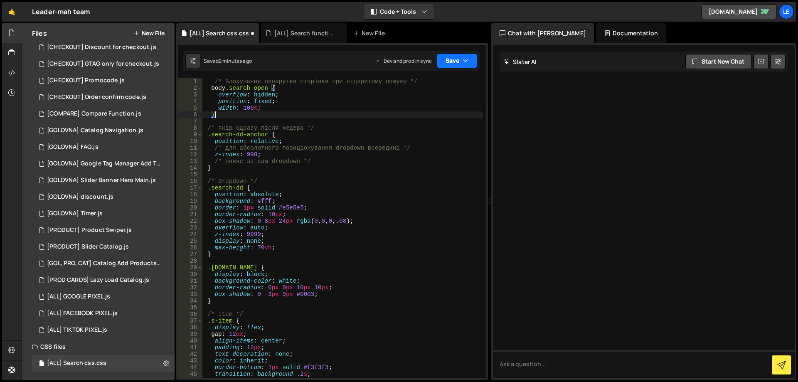
type textarea "}"
click at [456, 62] on button "Save" at bounding box center [457, 60] width 40 height 15
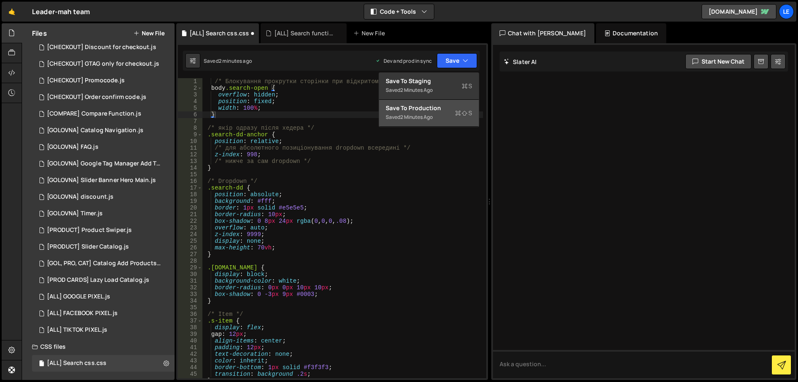
click at [445, 110] on div "Save to Production S" at bounding box center [428, 108] width 86 height 8
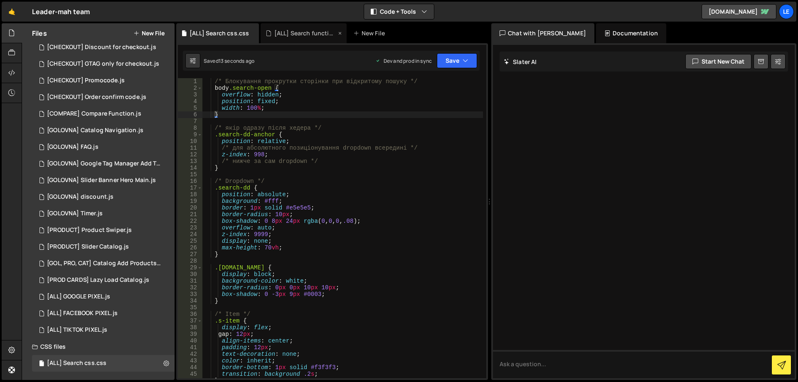
click at [290, 35] on div "[ALL] Search functional.js" at bounding box center [305, 33] width 62 height 8
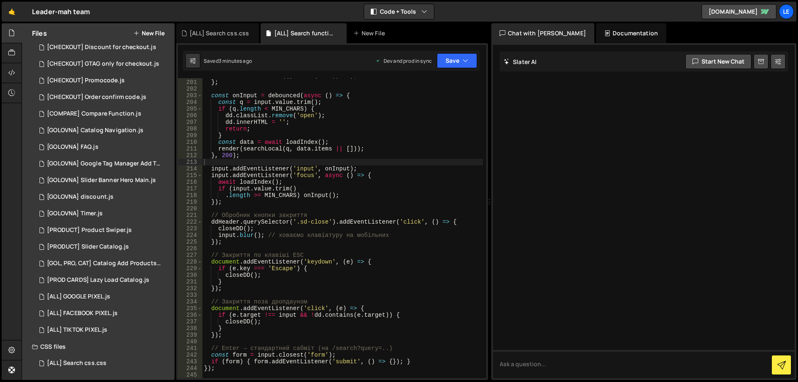
click at [335, 110] on div "timer = setTimeout (( ) => fn ( ... a ) , ms ) ; } ; const onInput = debounced …" at bounding box center [342, 228] width 280 height 313
type textarea "});"
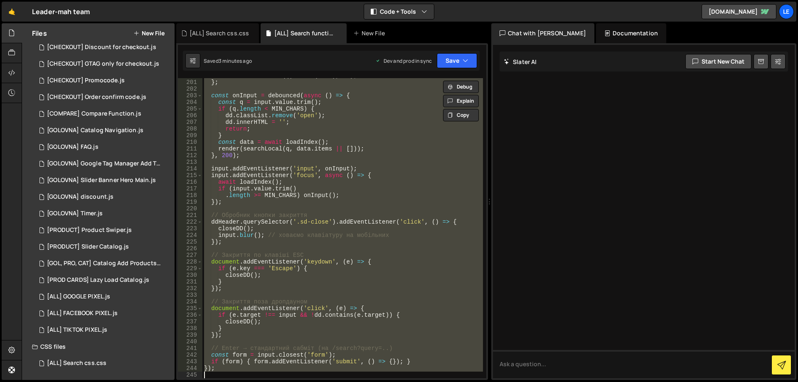
paste textarea
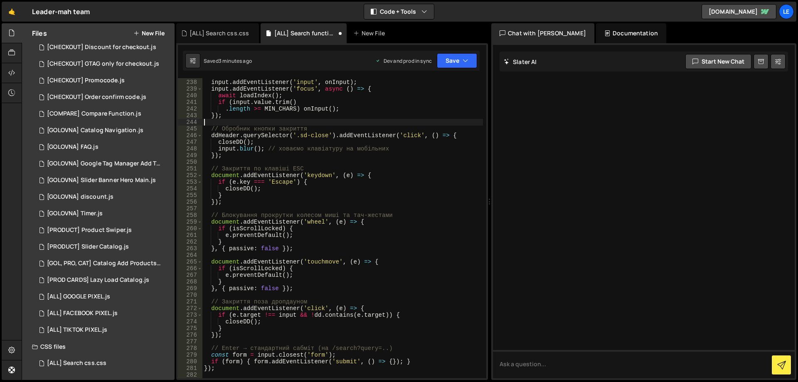
click at [385, 120] on div "input . addEventListener ( 'input' , onInput ) ; input . addEventListener ( 'fo…" at bounding box center [342, 228] width 280 height 313
click at [458, 58] on button "Save" at bounding box center [457, 60] width 40 height 15
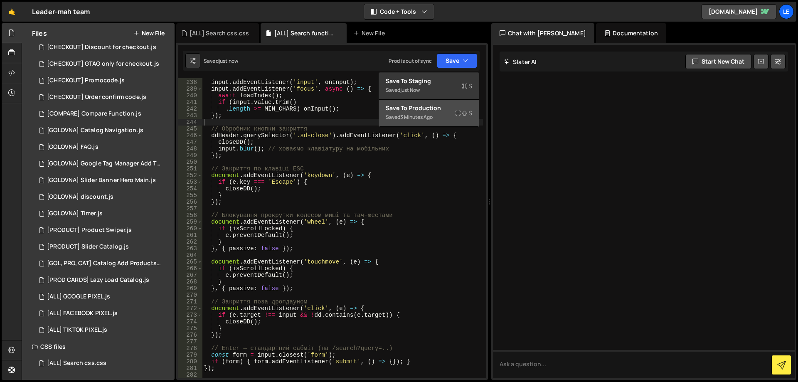
click at [447, 108] on div "Save to Production S" at bounding box center [428, 108] width 86 height 8
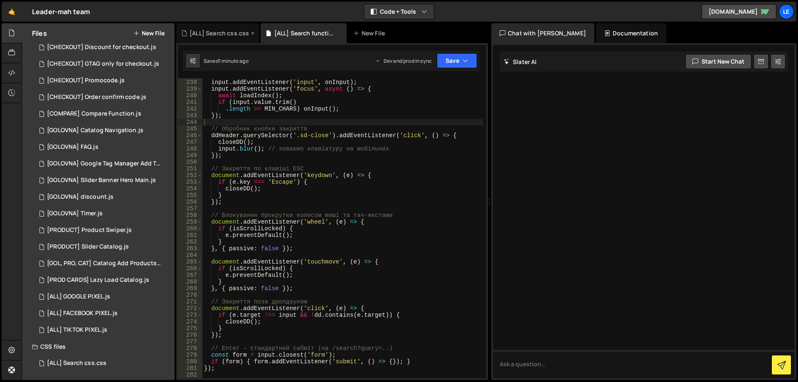
click at [211, 30] on div "[ALL] Search css.css" at bounding box center [218, 33] width 59 height 8
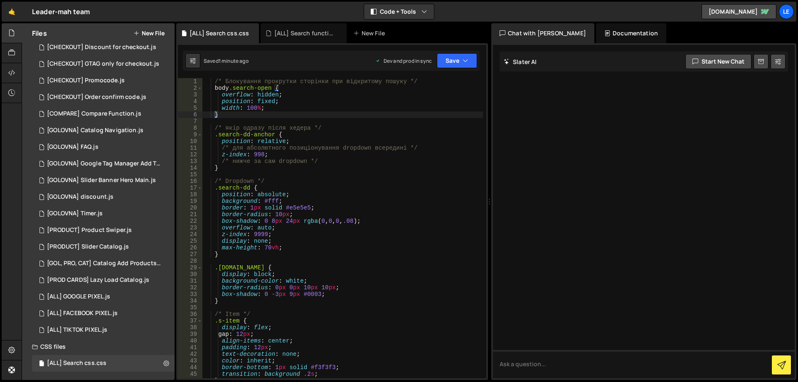
click at [307, 132] on div "/* Блокування прокрутки сторінки при відкритому пошуку */ body .search-open { o…" at bounding box center [342, 234] width 280 height 313
type textarea "}"
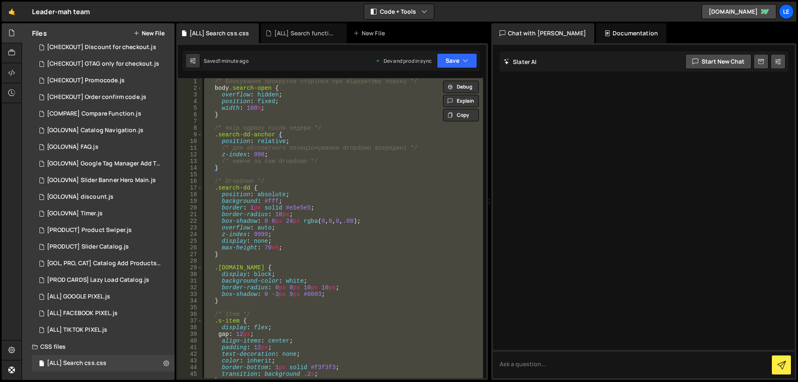
paste textarea
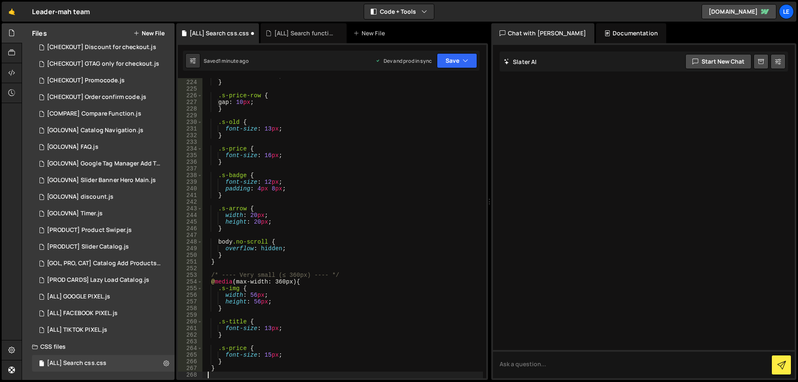
type textarea ".s-price {"
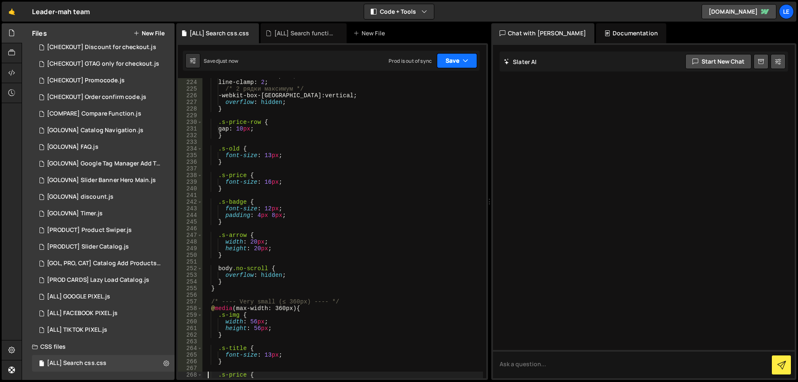
click at [440, 61] on button "Save" at bounding box center [457, 60] width 40 height 15
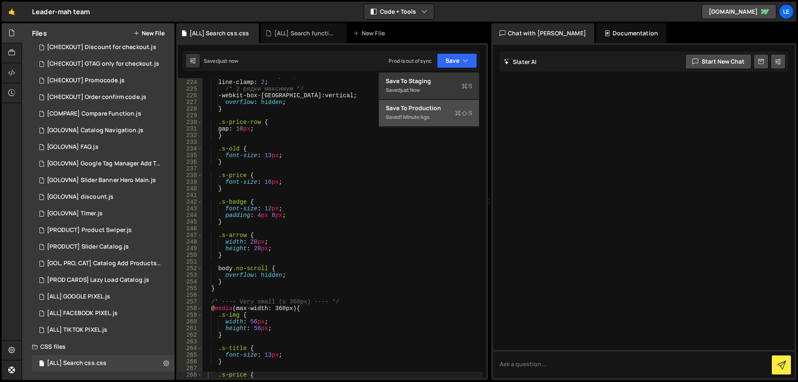
click at [436, 105] on div "Save to Production S" at bounding box center [428, 108] width 86 height 8
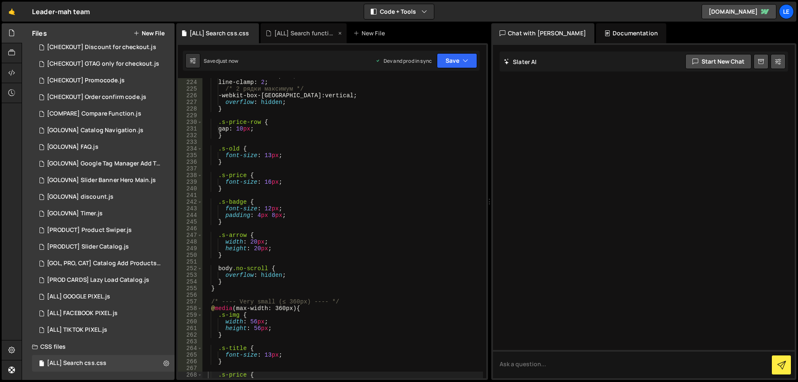
click at [299, 35] on div "[ALL] Search functional.js" at bounding box center [305, 33] width 62 height 8
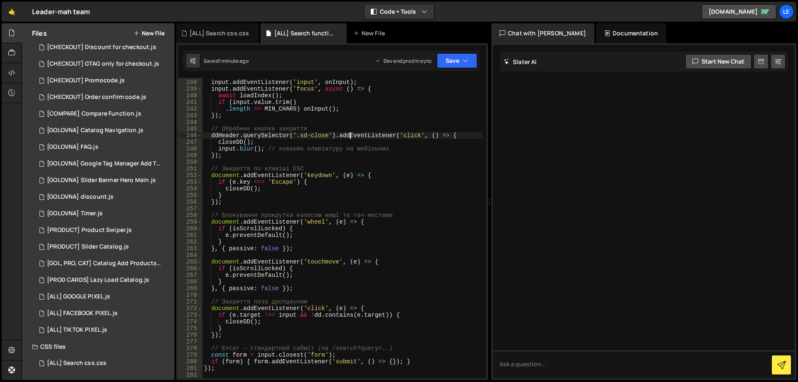
click at [351, 132] on div "input . addEventListener ( 'input' , onInput ) ; input . addEventListener ( 'fo…" at bounding box center [342, 228] width 280 height 313
type textarea "});"
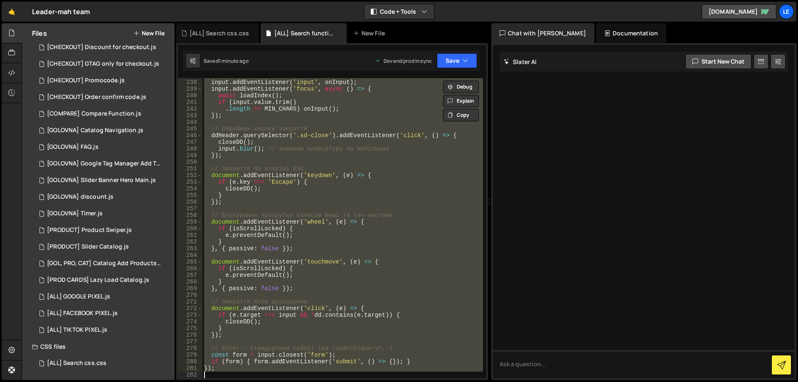
paste textarea
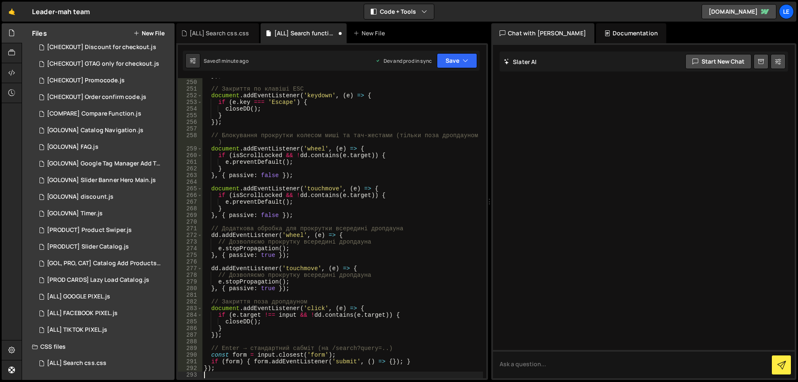
click at [396, 131] on div "}) ; // Закриття по клавіші ESC document . addEventListener ( 'keydown' , ( e )…" at bounding box center [342, 228] width 280 height 313
click at [452, 56] on button "Save" at bounding box center [457, 60] width 40 height 15
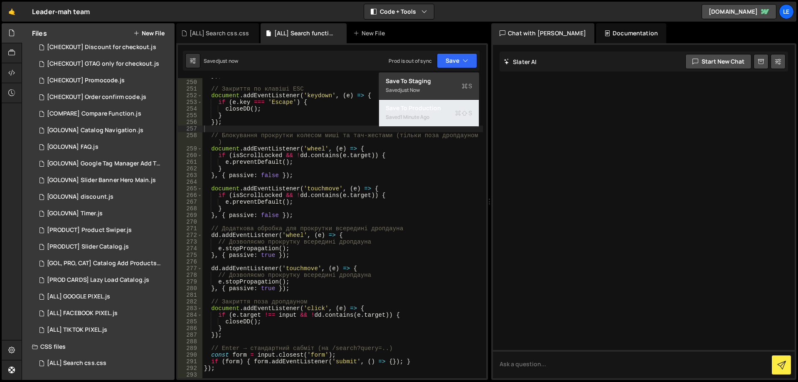
click at [437, 115] on div "Saved 1 minute ago" at bounding box center [428, 117] width 86 height 10
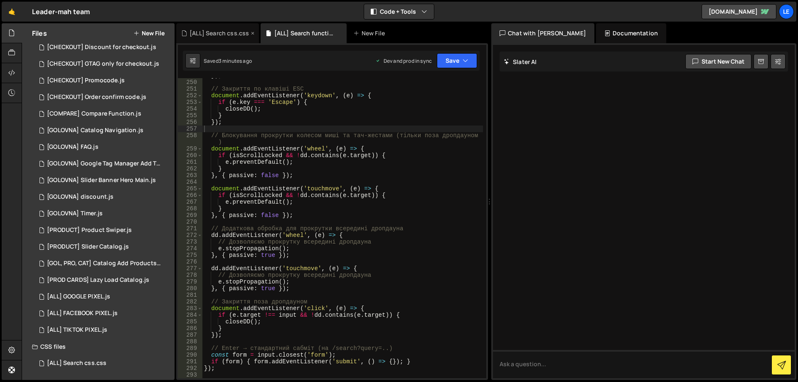
click at [212, 37] on div "[ALL] Search css.css" at bounding box center [217, 33] width 83 height 20
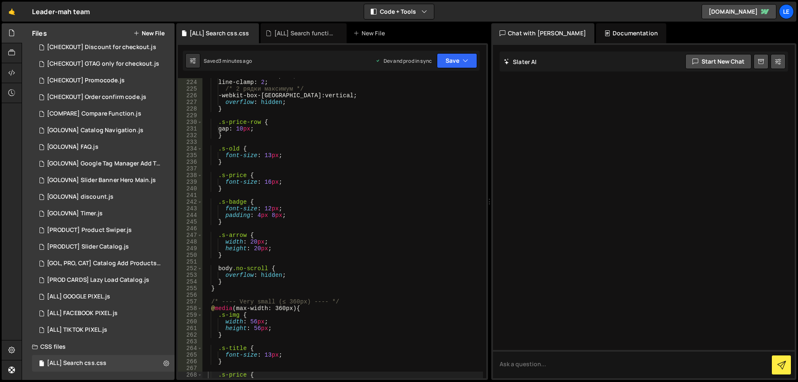
click at [337, 100] on div "-webkit-line-clamp : 2 ; line-clamp : 2 ; /* 2 рядки максимум */ -webkit-box-or…" at bounding box center [342, 228] width 280 height 313
type textarea "}"
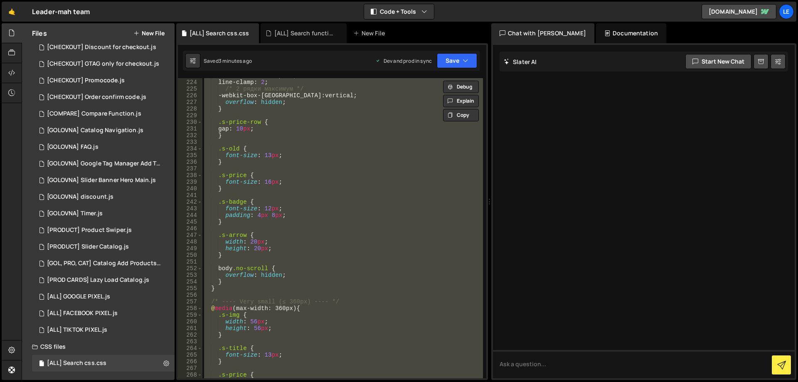
paste textarea
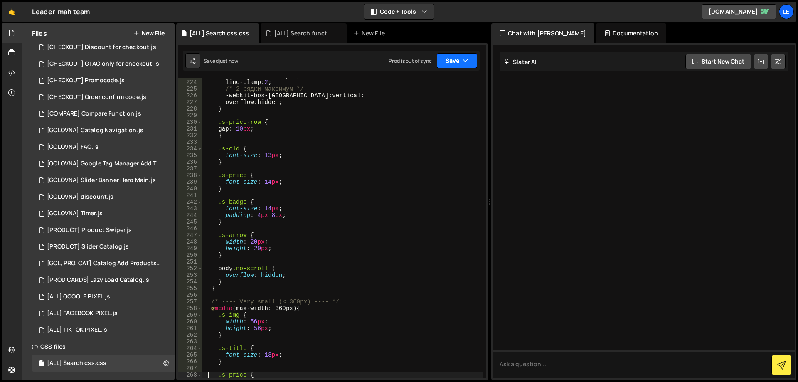
click at [452, 60] on button "Save" at bounding box center [457, 60] width 40 height 15
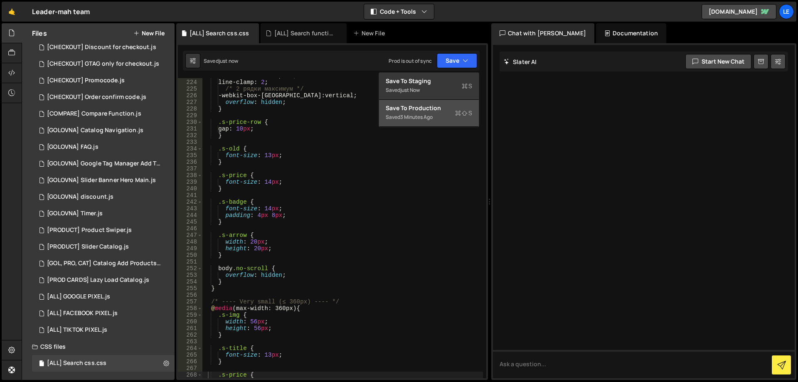
click at [427, 118] on div "3 minutes ago" at bounding box center [416, 116] width 32 height 7
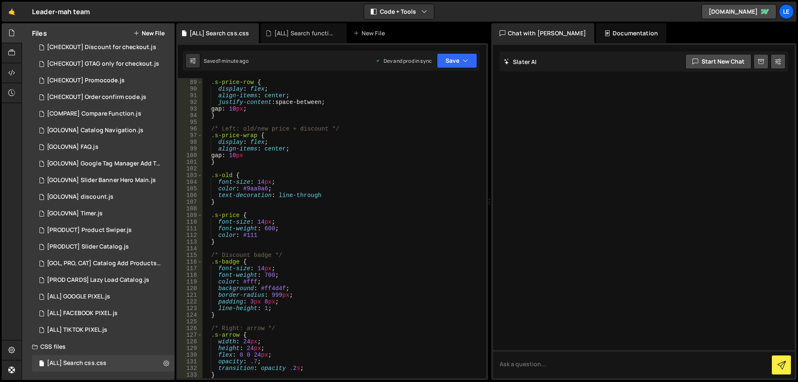
scroll to position [609, 0]
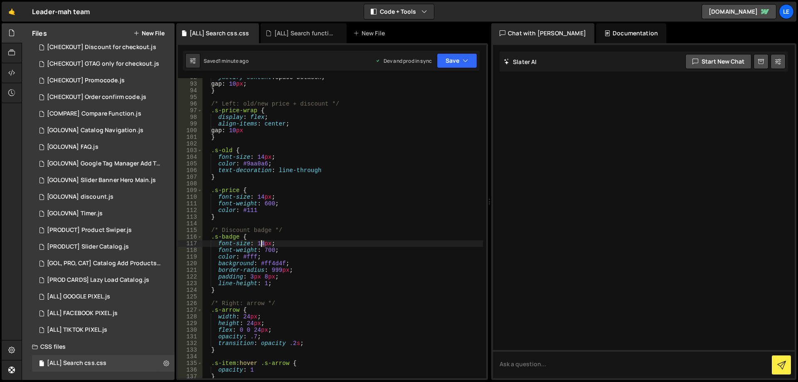
click at [261, 242] on div "justify-content : space-between ; gap : 10 px ; } /* Left: old/new price + disc…" at bounding box center [342, 230] width 280 height 313
click at [251, 276] on div "justify-content : space-between ; gap : 10 px ; } /* Left: old/new price + disc…" at bounding box center [342, 230] width 280 height 313
click at [265, 276] on div "justify-content : space-between ; gap : 10 px ; } /* Left: old/new price + disc…" at bounding box center [342, 230] width 280 height 313
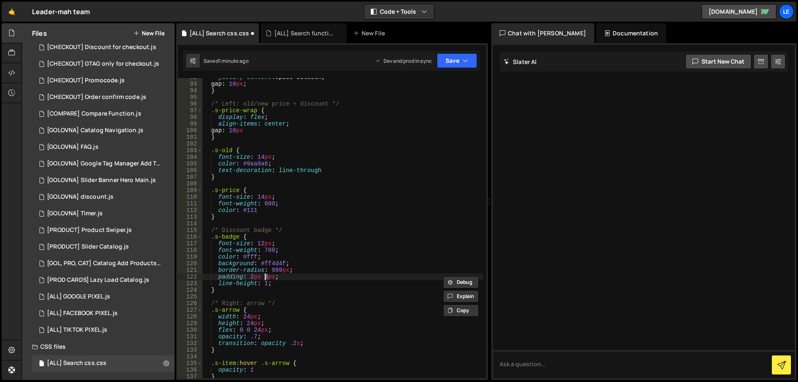
scroll to position [0, 4]
click at [297, 276] on div "justify-content : space-between ; gap : 10 px ; } /* Left: old/new price + disc…" at bounding box center [342, 230] width 280 height 313
click at [265, 249] on div "justify-content : space-between ; gap : 10 px ; } /* Left: old/new price + disc…" at bounding box center [342, 230] width 280 height 313
click at [291, 249] on div "justify-content : space-between ; gap : 10 px ; } /* Left: old/new price + disc…" at bounding box center [342, 230] width 280 height 313
click at [453, 64] on button "Save" at bounding box center [457, 60] width 40 height 15
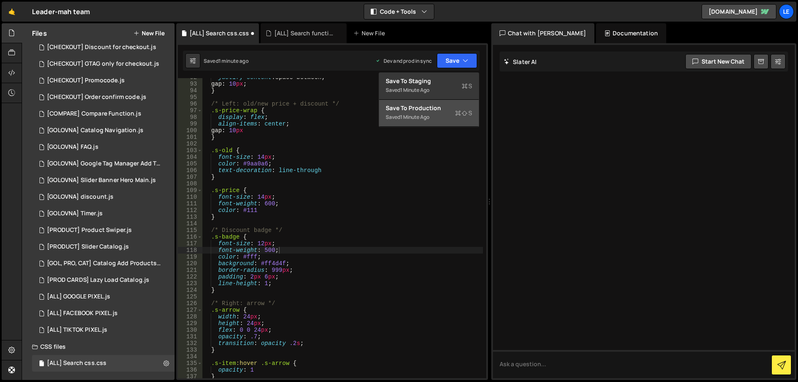
click at [438, 104] on div "Save to Production S" at bounding box center [428, 108] width 86 height 8
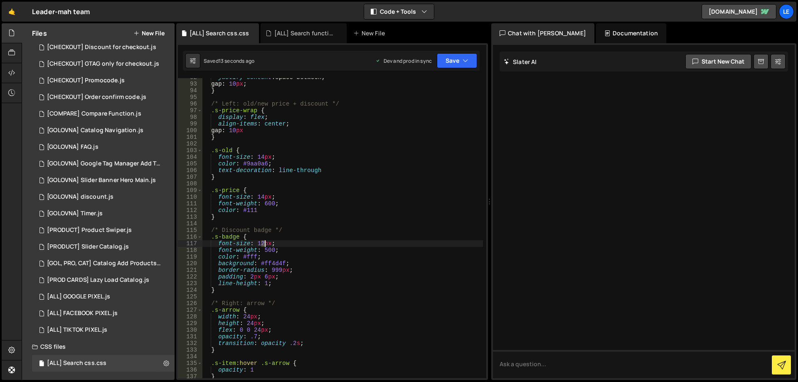
click at [263, 241] on div "justify-content : space-between ; gap : 10 px ; } /* Left: old/new price + disc…" at bounding box center [342, 230] width 280 height 313
click at [302, 242] on div "justify-content : space-between ; gap : 10 px ; } /* Left: old/new price + disc…" at bounding box center [342, 230] width 280 height 313
drag, startPoint x: 239, startPoint y: 237, endPoint x: 211, endPoint y: 237, distance: 28.2
click at [211, 237] on div "justify-content : space-between ; gap : 10 px ; } /* Left: old/new price + disc…" at bounding box center [342, 230] width 280 height 313
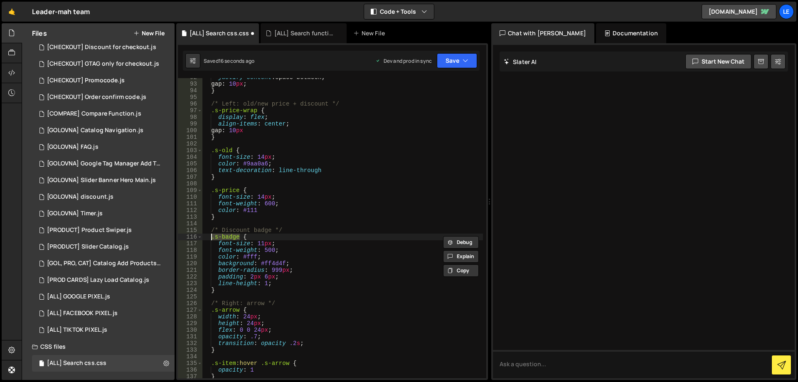
click at [326, 243] on div "justify-content : space-between ; gap : 10 px ; } /* Left: old/new price + disc…" at bounding box center [342, 230] width 280 height 313
type textarea "font-size: 11px;"
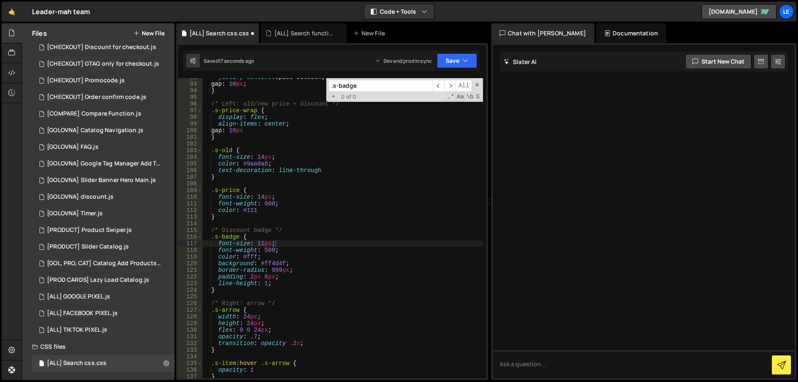
scroll to position [1458, 0]
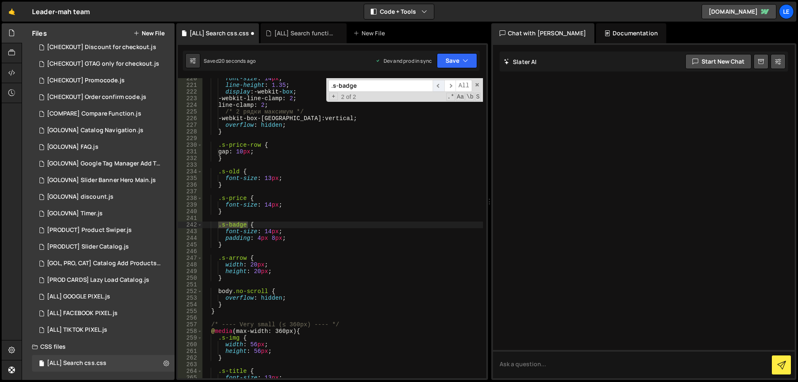
type input ".s-badge"
click at [442, 83] on span "​" at bounding box center [438, 86] width 12 height 12
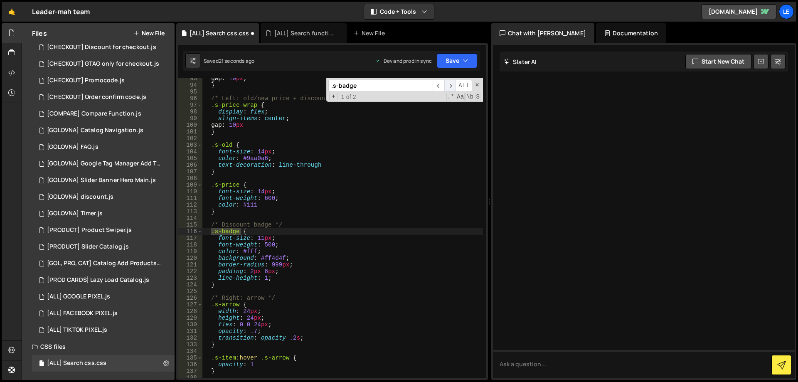
click at [447, 83] on span "​" at bounding box center [450, 86] width 12 height 12
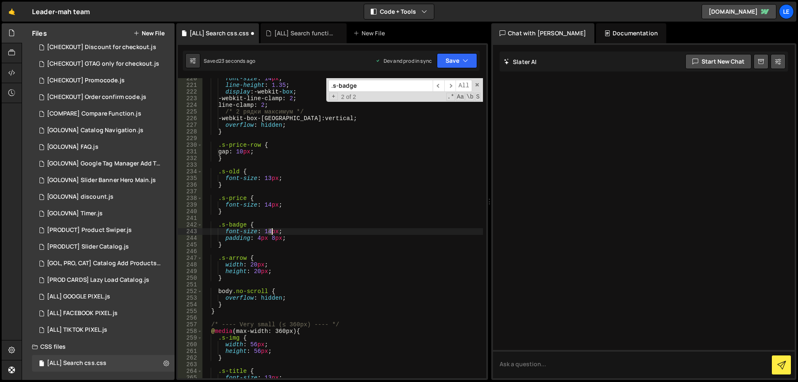
click at [271, 231] on div "font-size : 14 px ; line-height : 1.35 ; display : -webkit- box ; -webkit-line-…" at bounding box center [342, 231] width 280 height 313
click at [476, 84] on span at bounding box center [477, 85] width 6 height 6
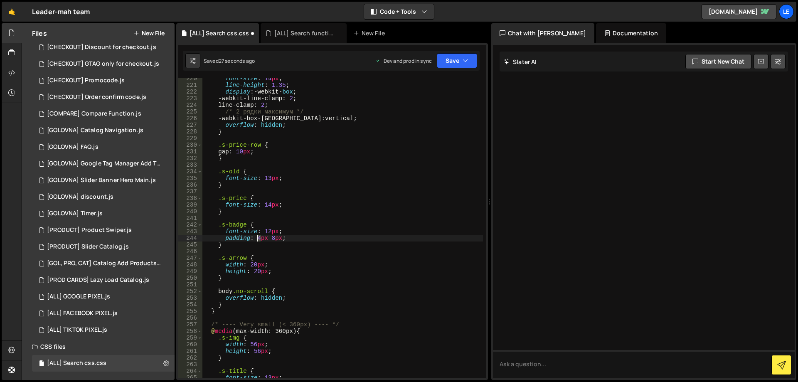
click at [259, 238] on div "font-size : 14 px ; line-height : 1.35 ; display : -webkit- box ; -webkit-line-…" at bounding box center [342, 231] width 280 height 313
click at [274, 237] on div "font-size : 14 px ; line-height : 1.35 ; display : -webkit- box ; -webkit-line-…" at bounding box center [342, 231] width 280 height 313
click at [317, 236] on div "font-size : 14 px ; line-height : 1.35 ; display : -webkit- box ; -webkit-line-…" at bounding box center [342, 231] width 280 height 313
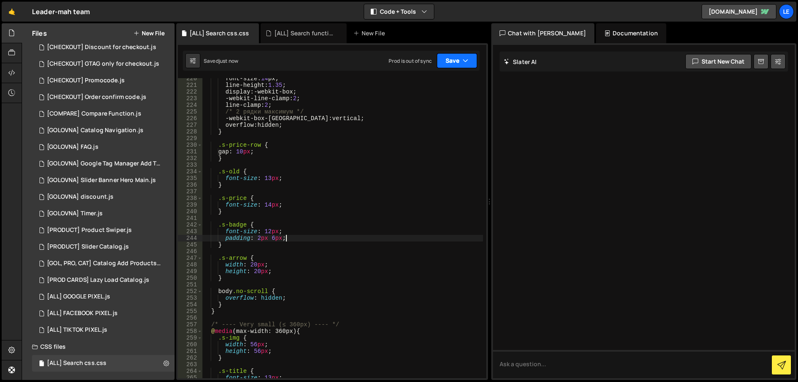
type textarea "padding: 2px 6px;"
click at [455, 60] on button "Save" at bounding box center [457, 60] width 40 height 15
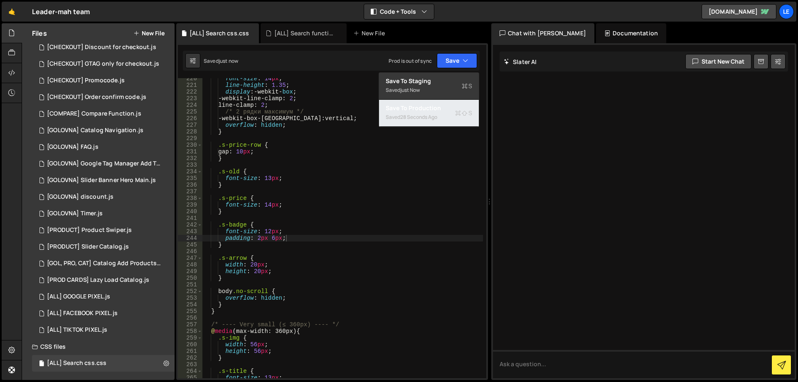
click at [423, 113] on div "28 seconds ago" at bounding box center [418, 116] width 37 height 7
